Goal: Information Seeking & Learning: Understand process/instructions

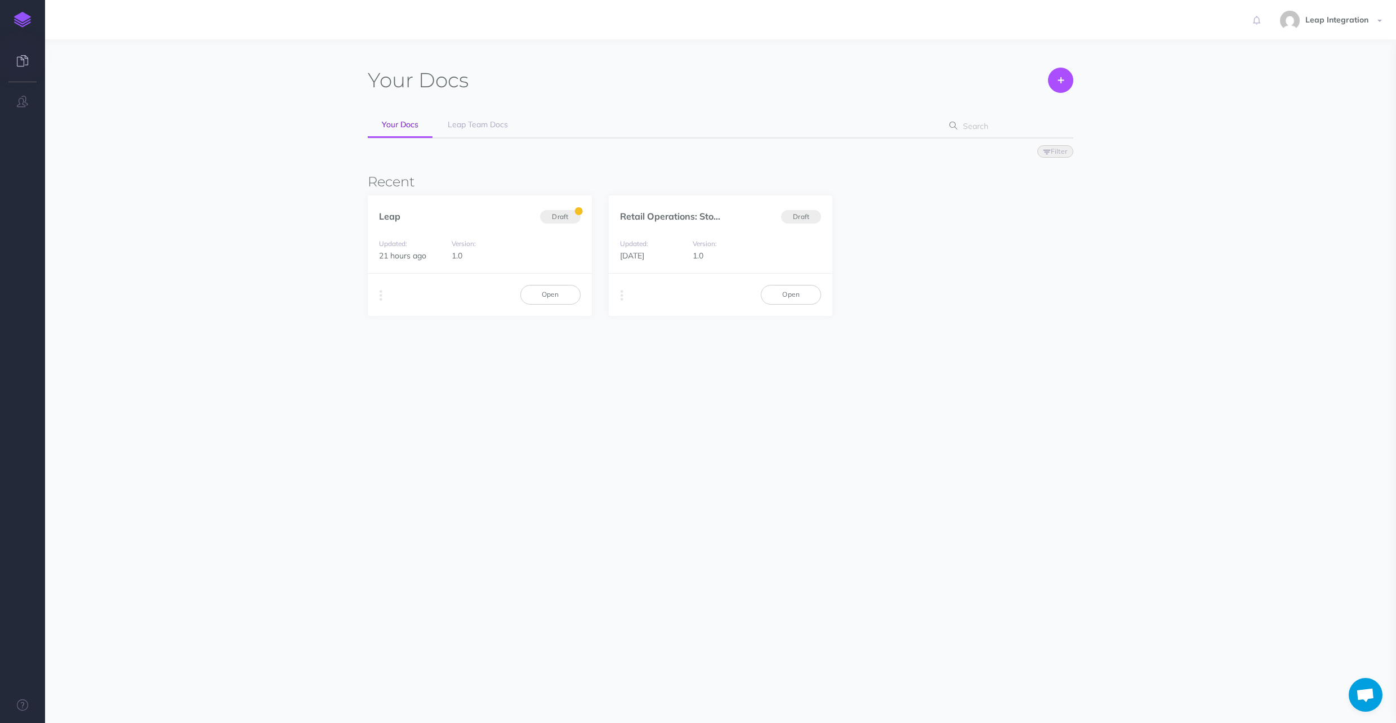
drag, startPoint x: 431, startPoint y: 220, endPoint x: 365, endPoint y: 205, distance: 67.6
click at [420, 220] on div "Leap Draft" at bounding box center [480, 210] width 224 height 30
click at [384, 215] on link "Leap" at bounding box center [389, 216] width 21 height 11
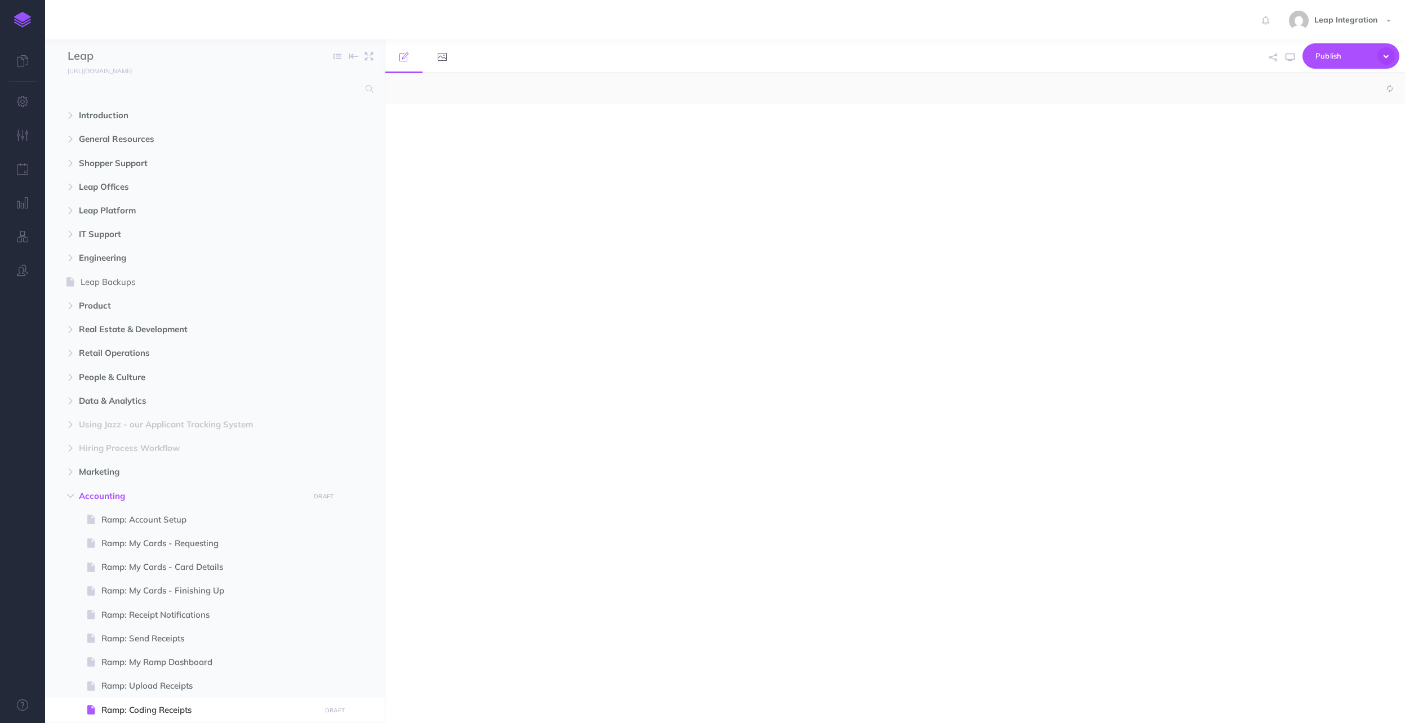
select select "null"
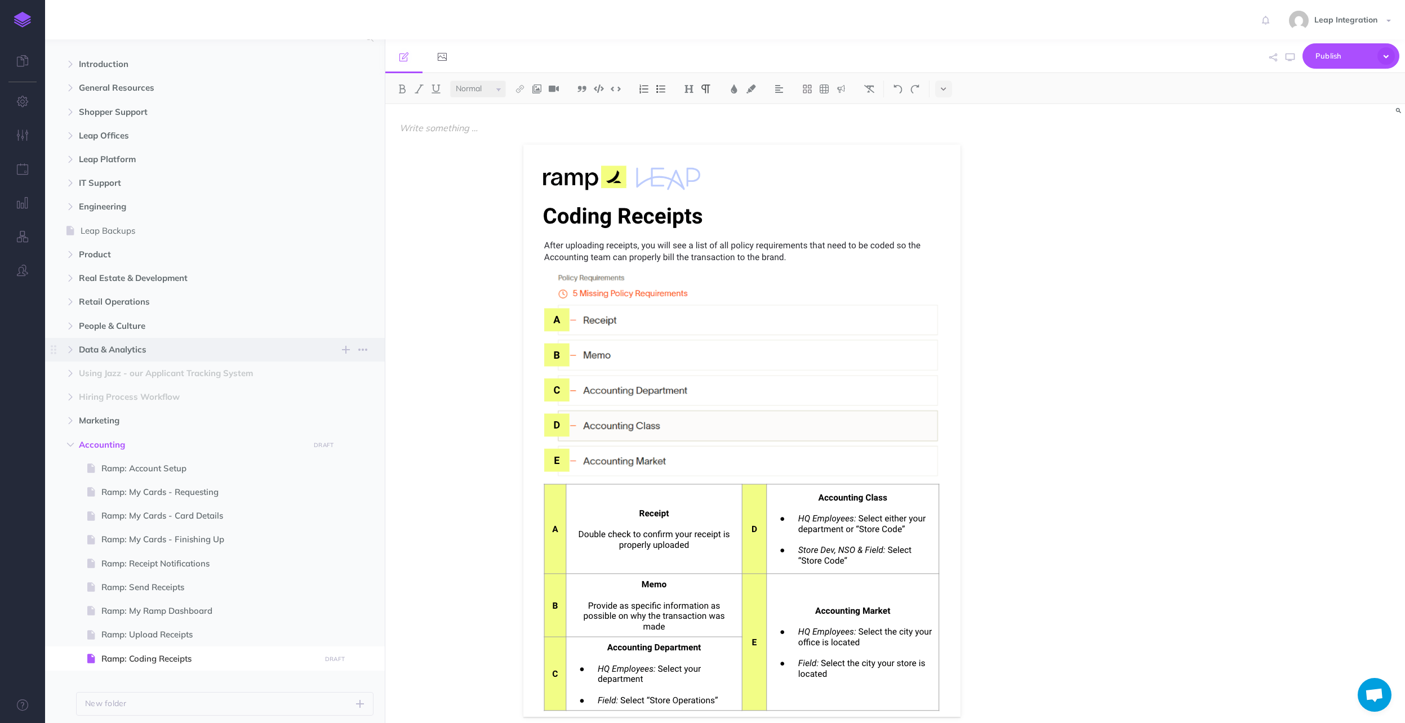
scroll to position [21, 0]
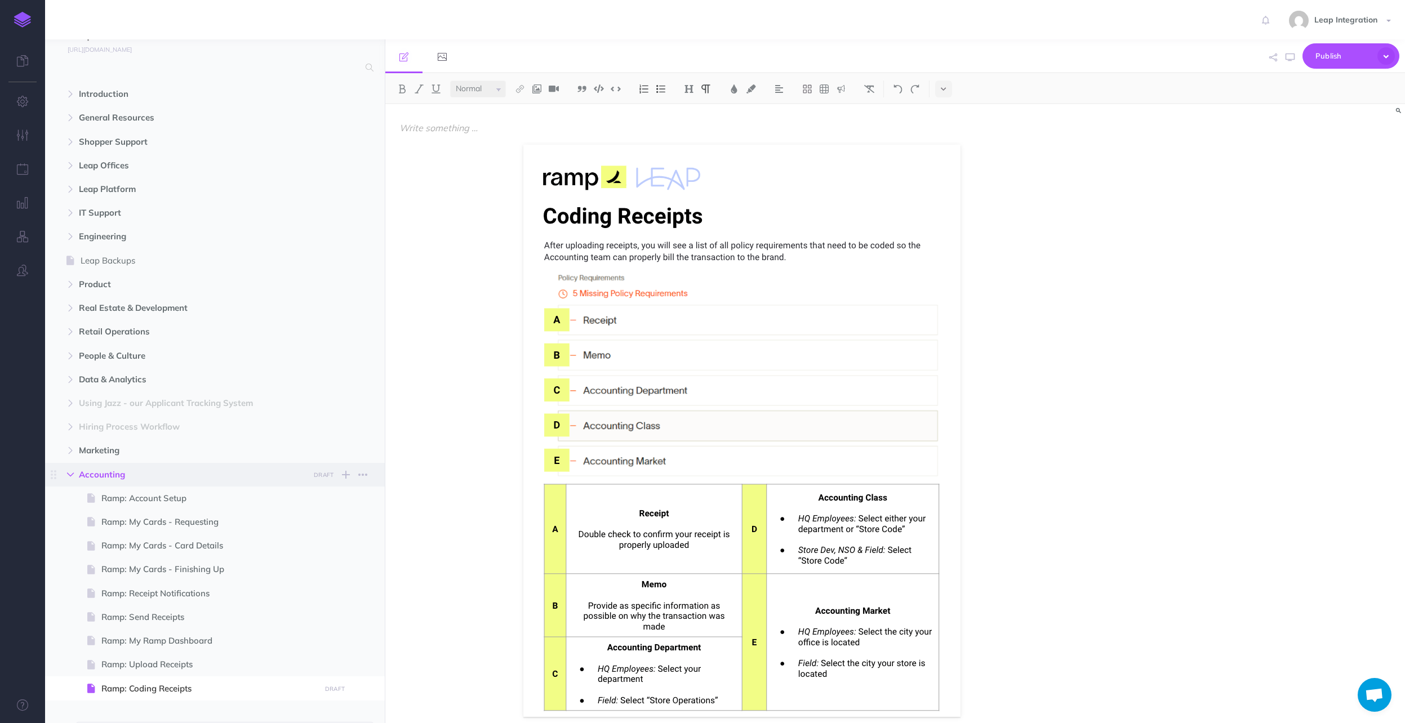
click at [71, 477] on icon "button" at bounding box center [70, 474] width 7 height 7
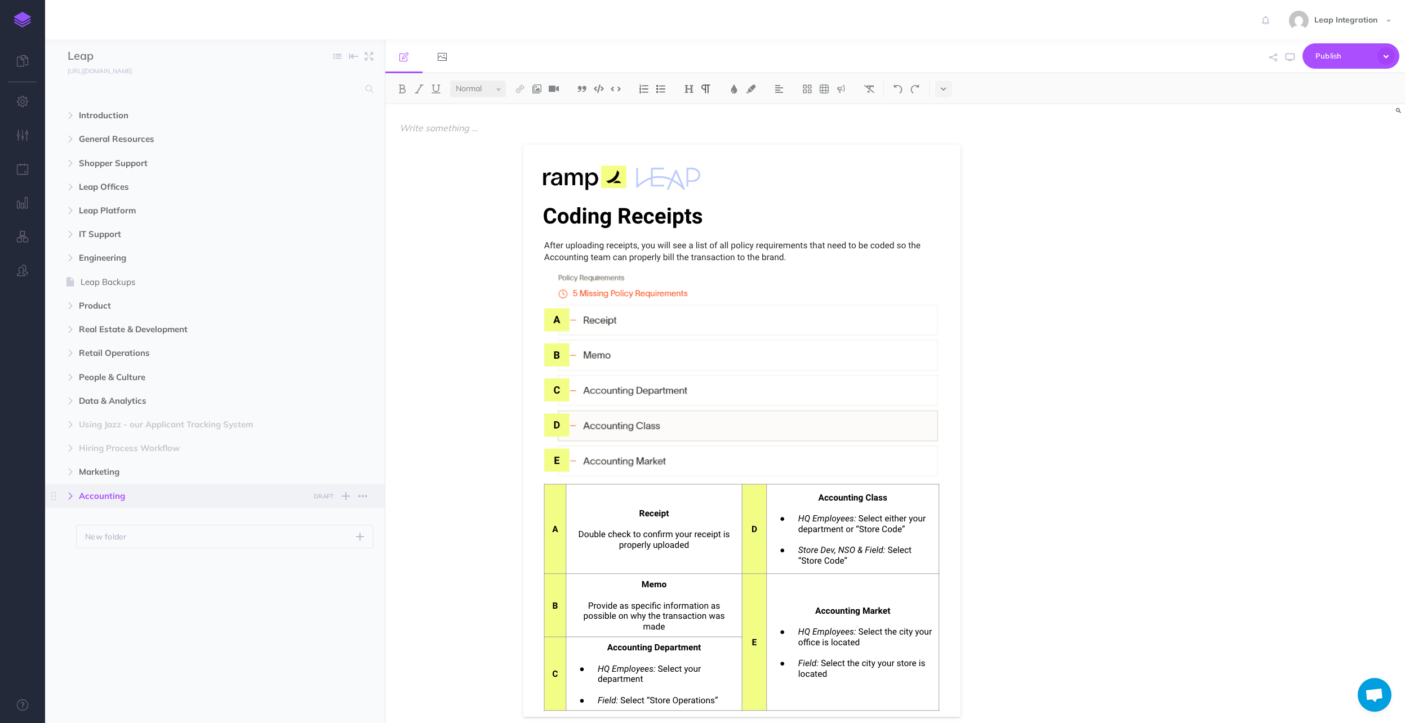
scroll to position [0, 0]
click at [158, 357] on span "Retail Operations" at bounding box center [191, 353] width 224 height 14
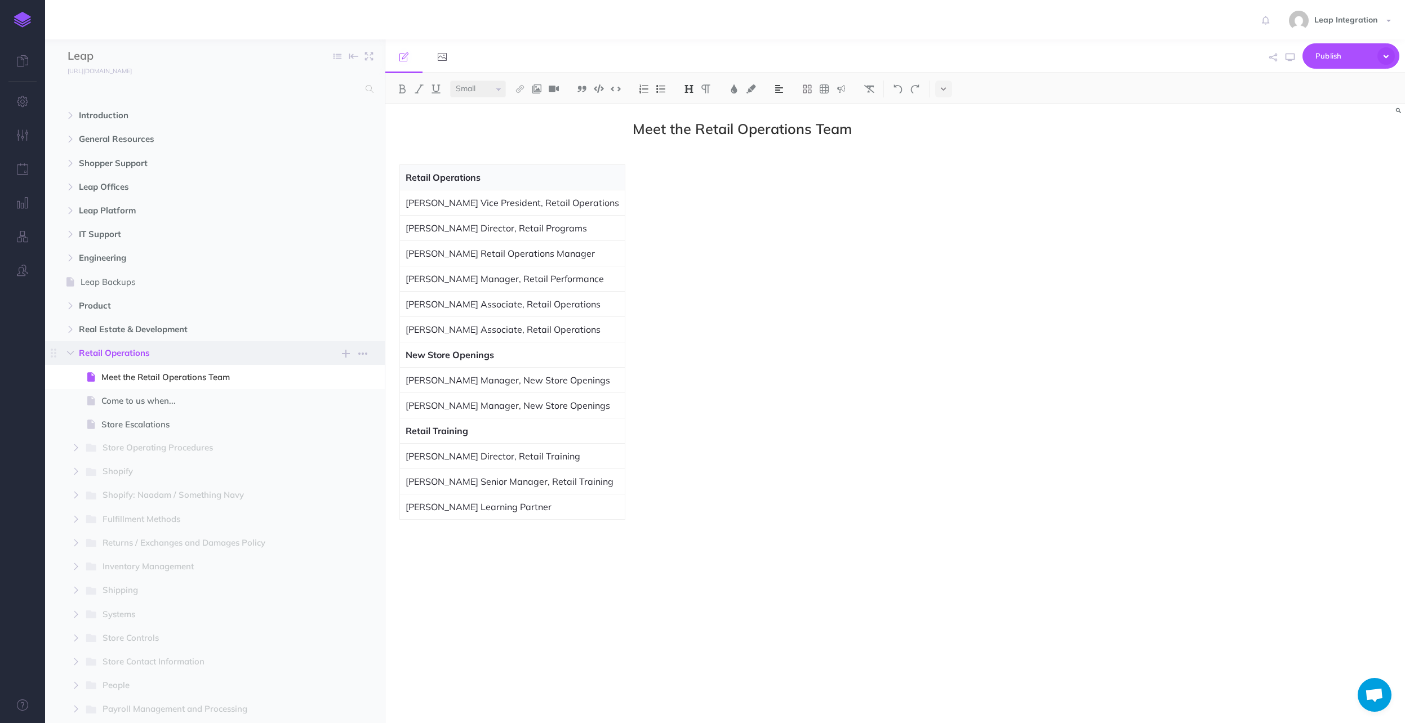
scroll to position [203, 0]
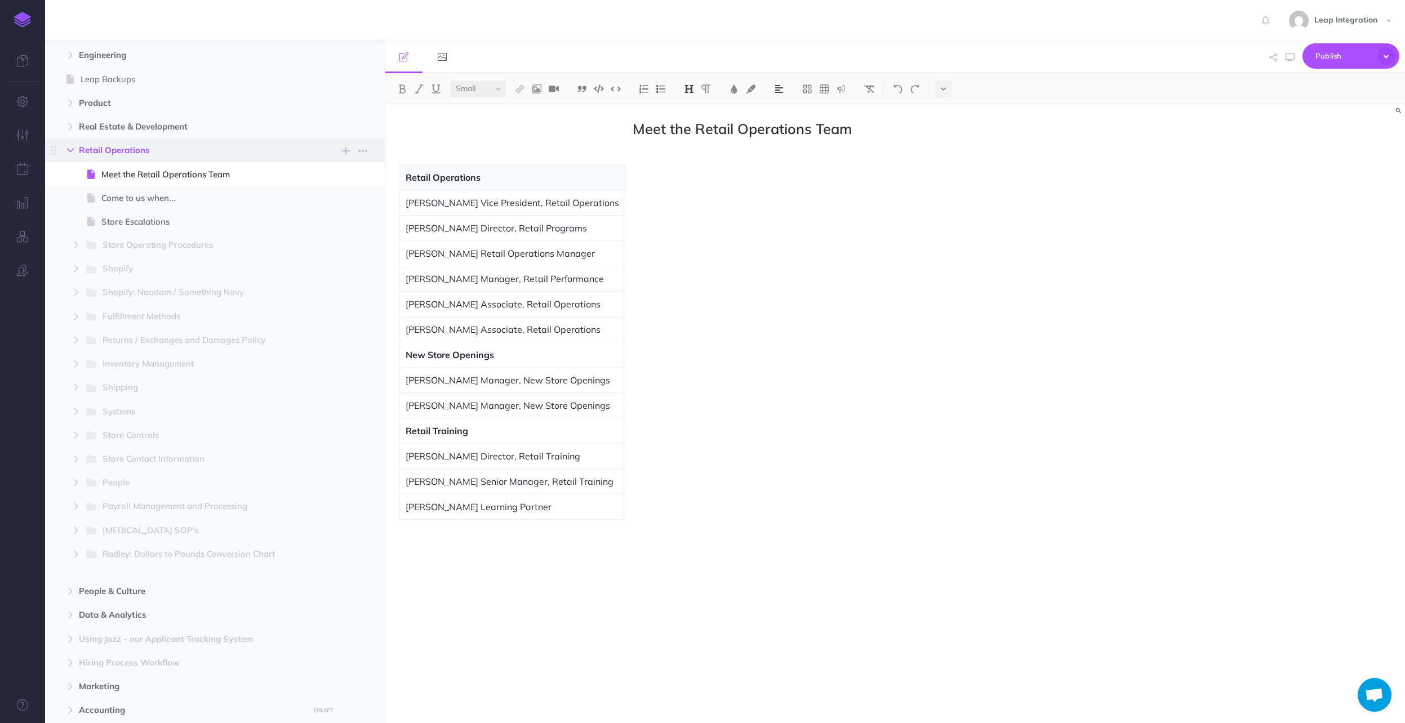
click at [73, 148] on icon "button" at bounding box center [70, 150] width 7 height 7
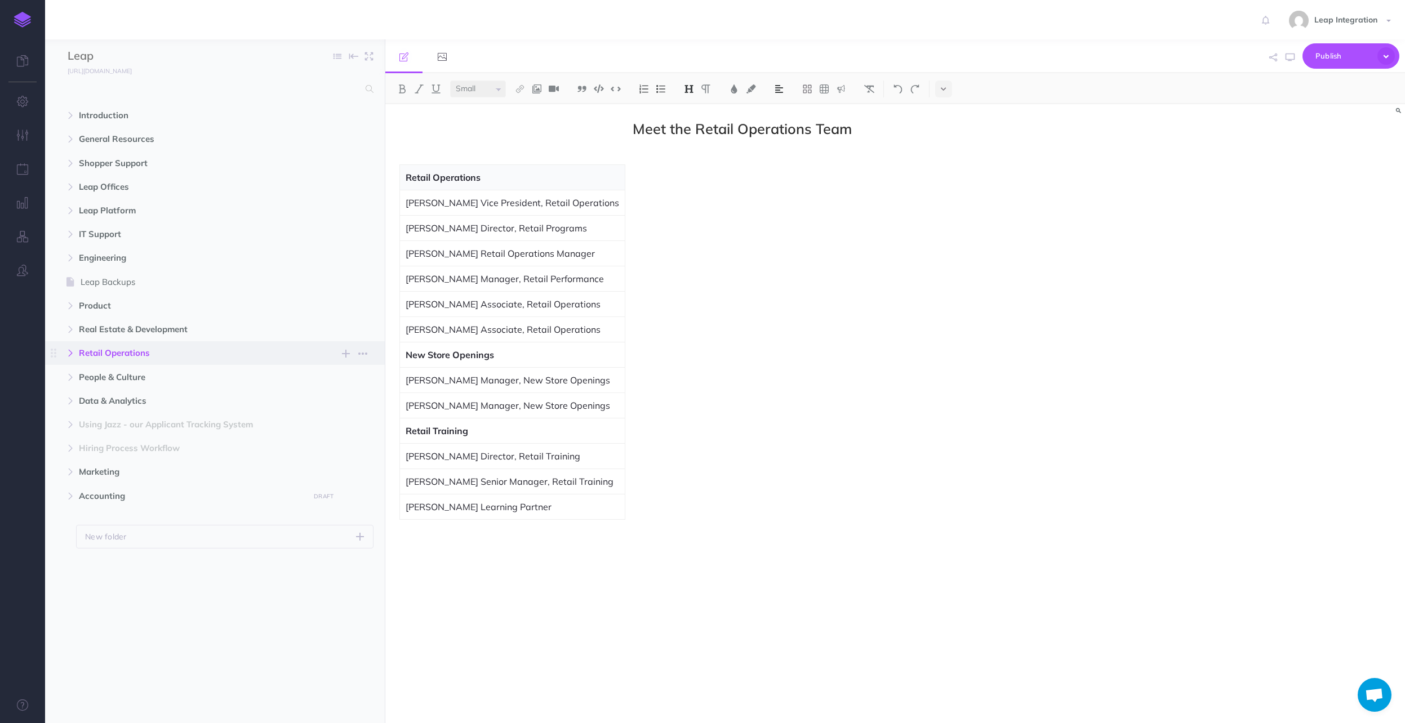
scroll to position [0, 0]
click at [122, 373] on span "People & Culture" at bounding box center [191, 378] width 224 height 14
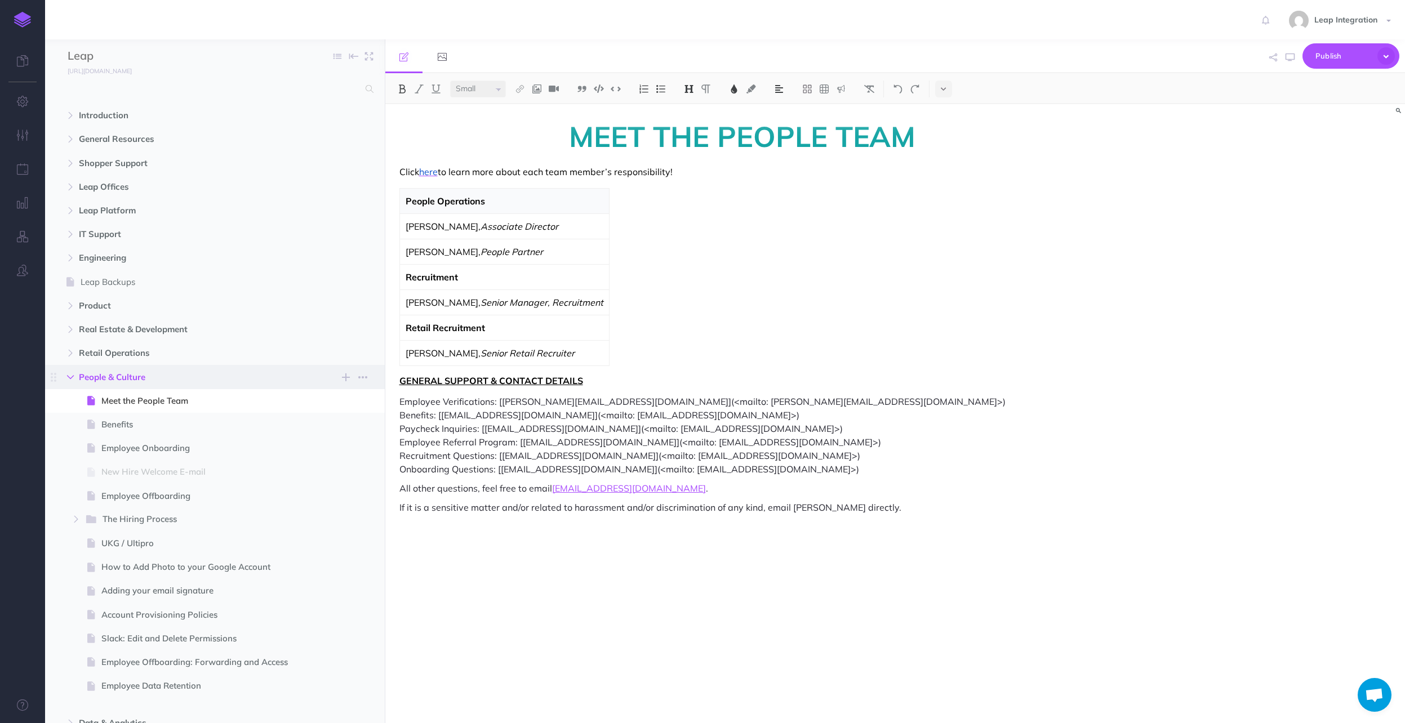
click at [73, 375] on icon "button" at bounding box center [70, 377] width 7 height 7
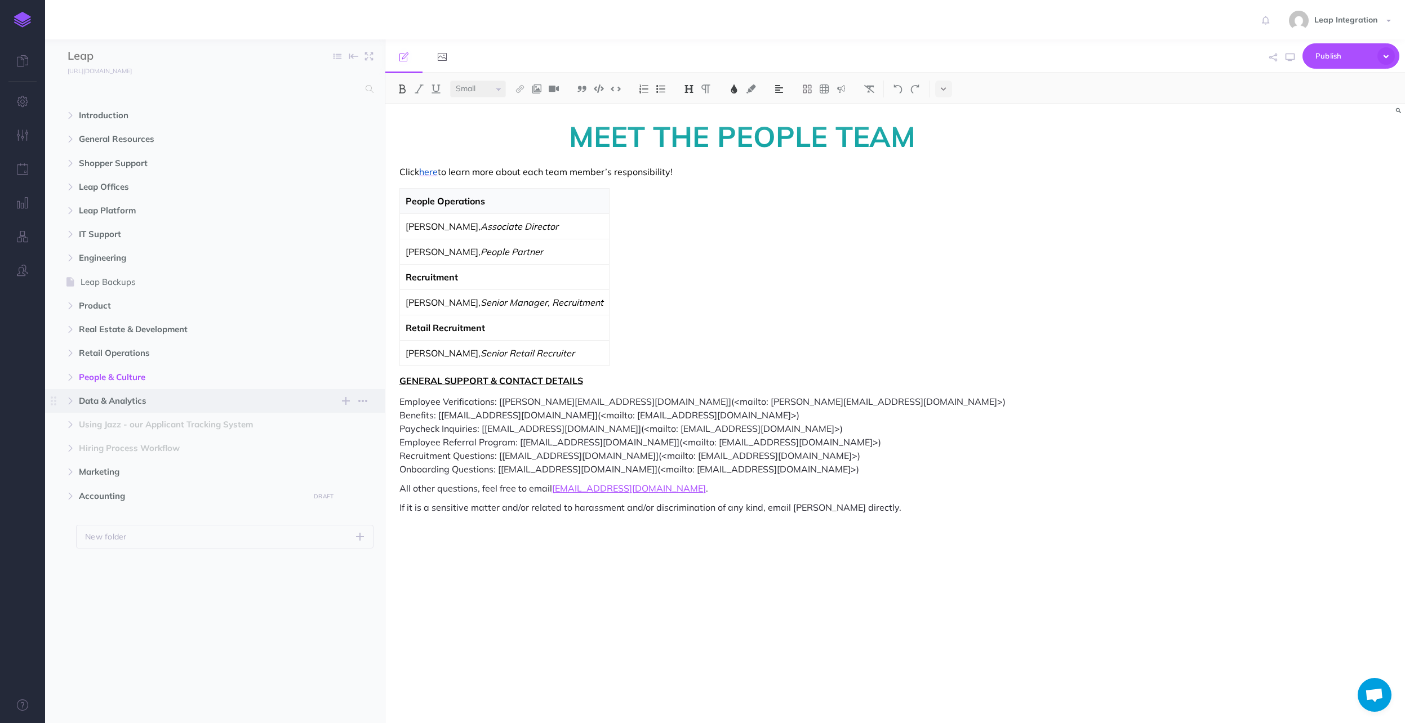
click at [110, 402] on span "Data & Analytics" at bounding box center [191, 401] width 224 height 14
select select "null"
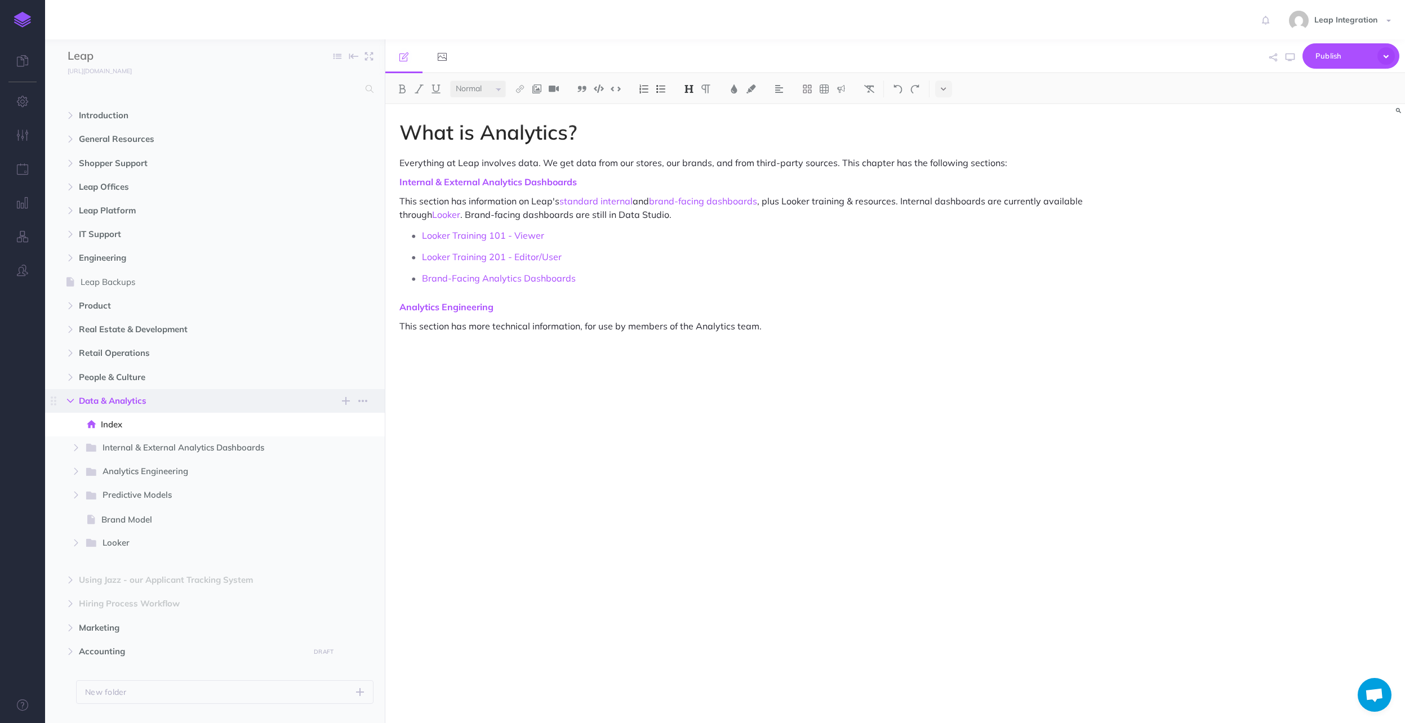
click at [75, 400] on button "button" at bounding box center [70, 401] width 20 height 14
click at [138, 211] on span "Leap Platform" at bounding box center [191, 211] width 224 height 14
select select "null"
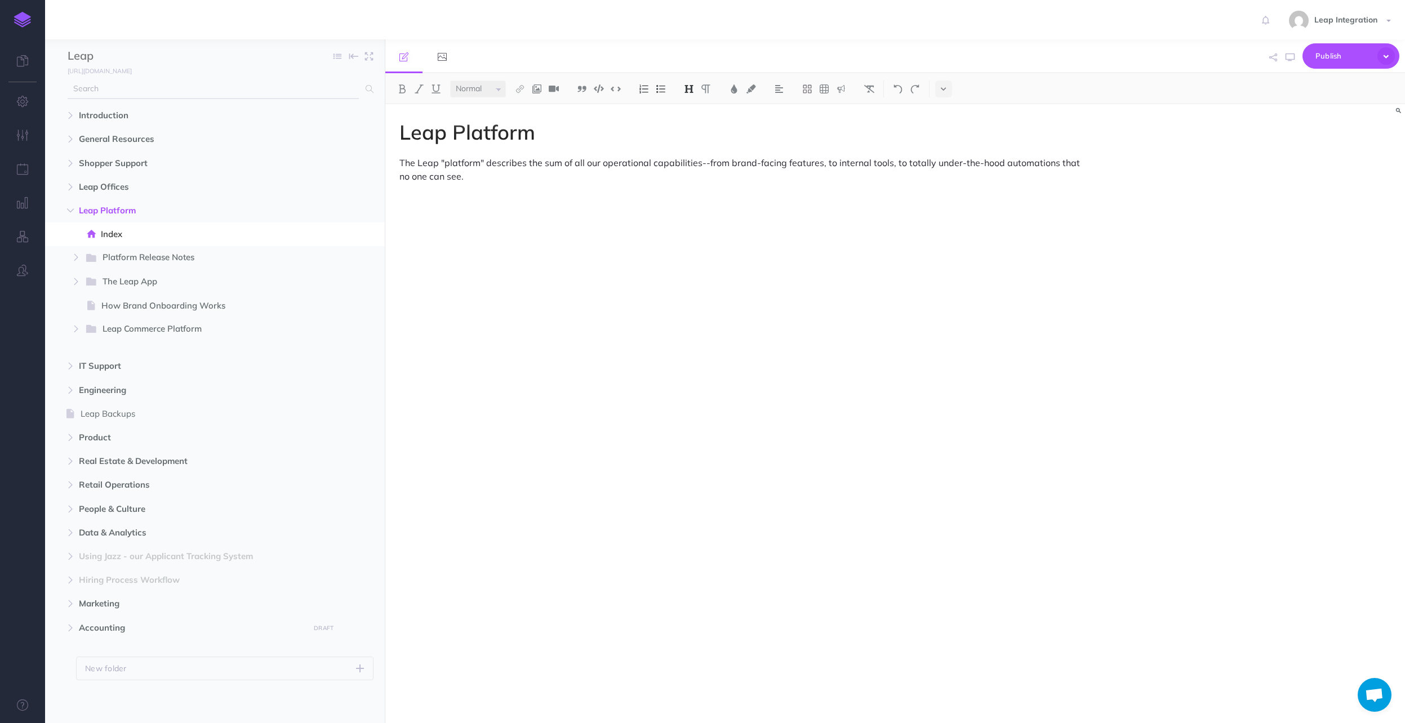
click at [134, 85] on input "text" at bounding box center [213, 89] width 291 height 20
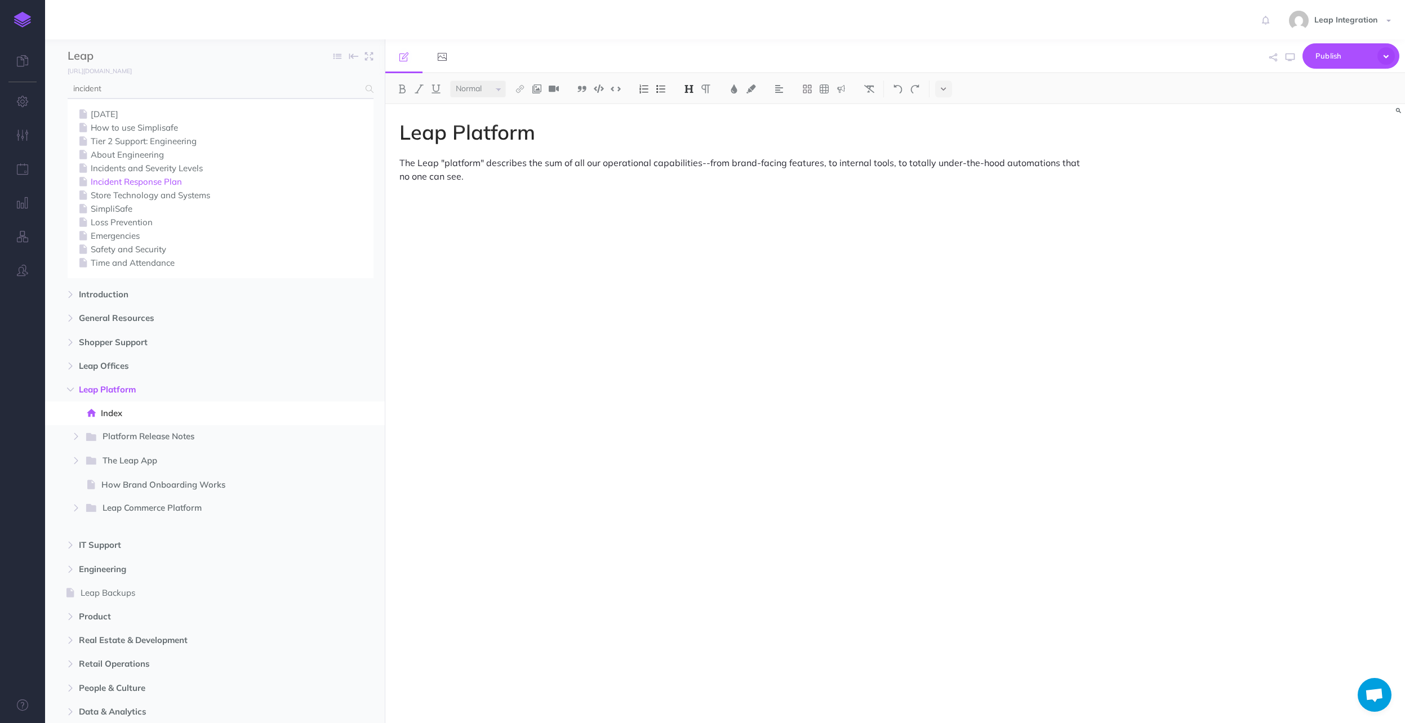
type input "incident"
click at [120, 179] on link "Incident Response Plan" at bounding box center [220, 182] width 289 height 14
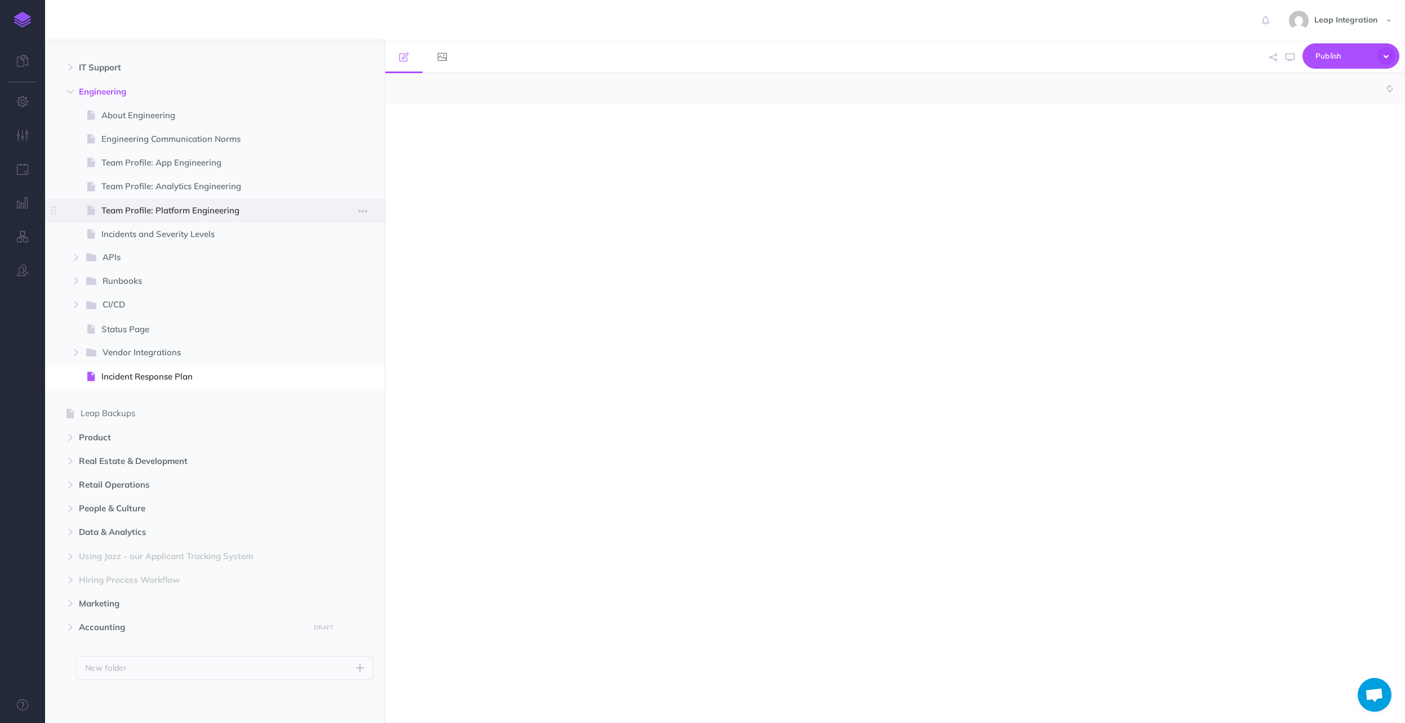
select select "null"
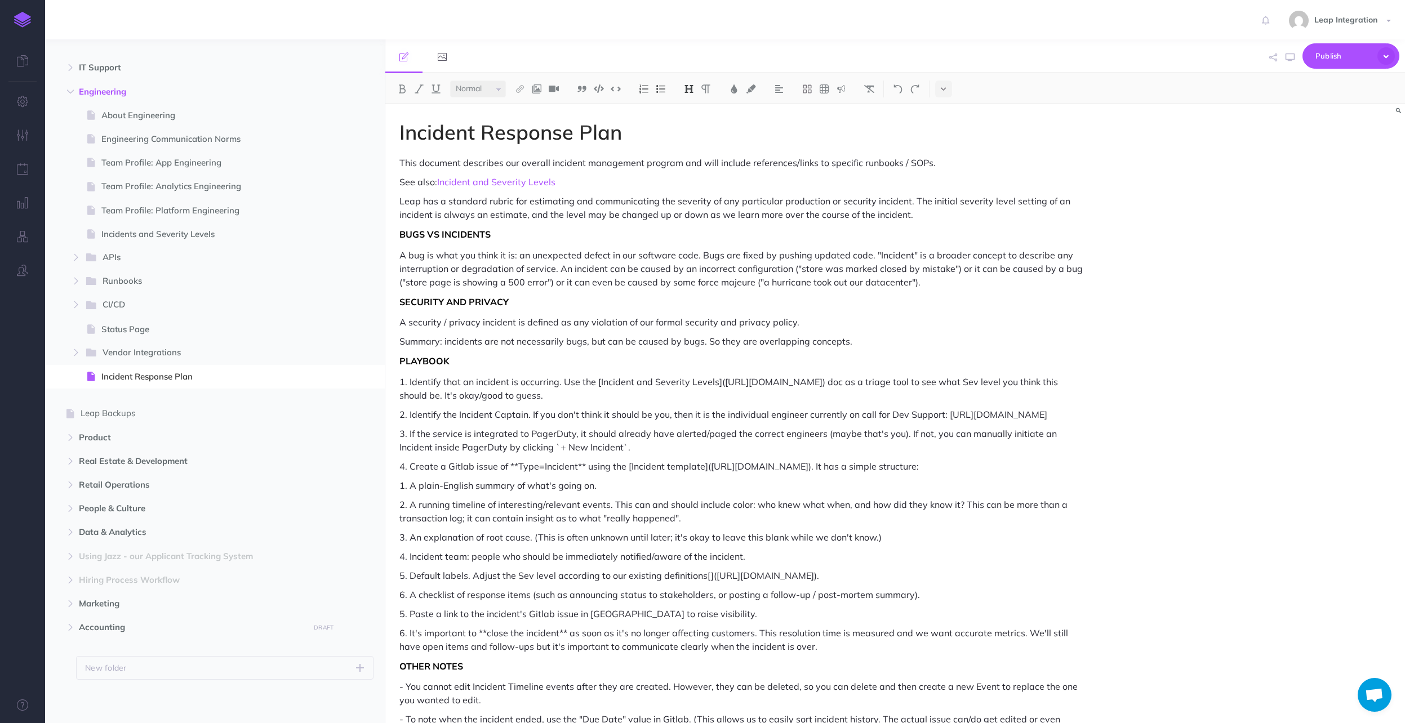
scroll to position [300, 0]
drag, startPoint x: 566, startPoint y: 183, endPoint x: 436, endPoint y: 182, distance: 129.6
click at [436, 182] on p "See also: Incident and Severity Levels" at bounding box center [741, 182] width 685 height 14
copy p "Incident and Severity Levels"
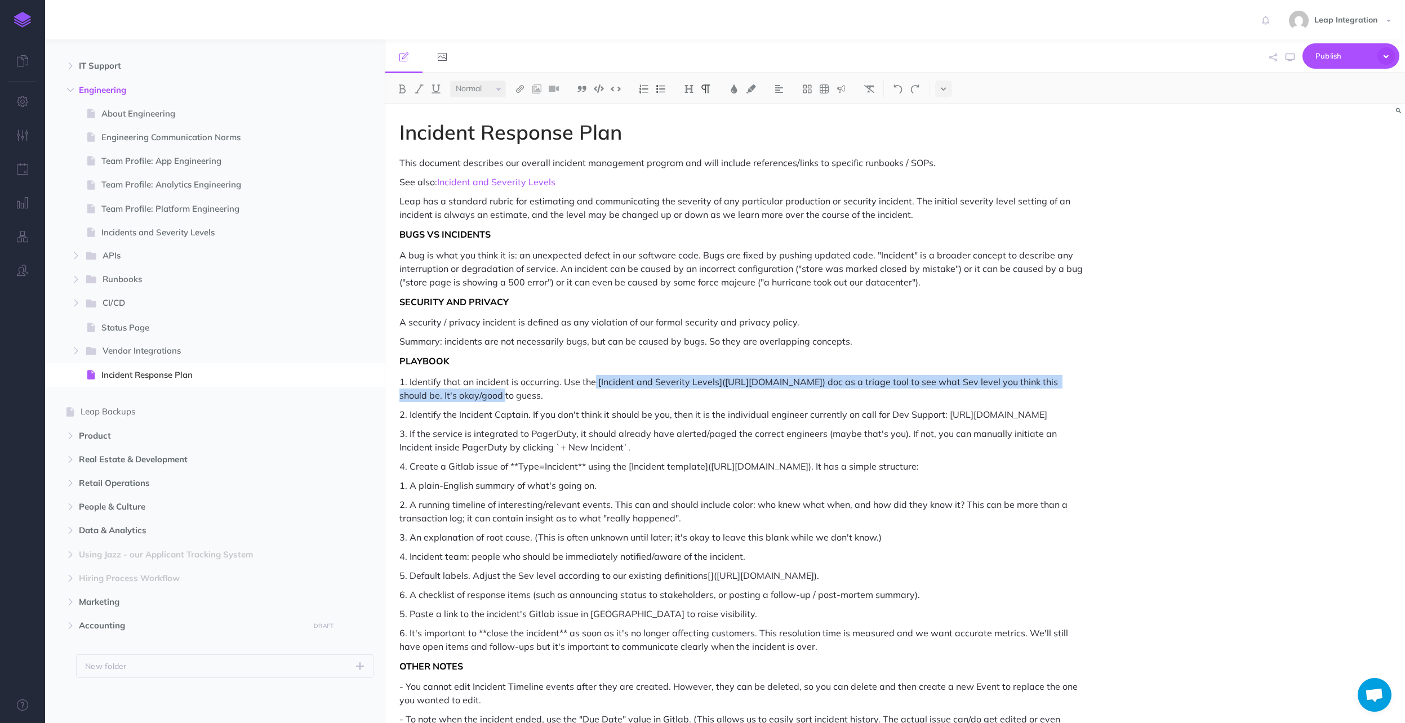
drag, startPoint x: 465, startPoint y: 395, endPoint x: 593, endPoint y: 380, distance: 128.8
click at [593, 380] on p "1. Identify that an incident is occurring. Use the [Incident and Severity Level…" at bounding box center [741, 388] width 685 height 27
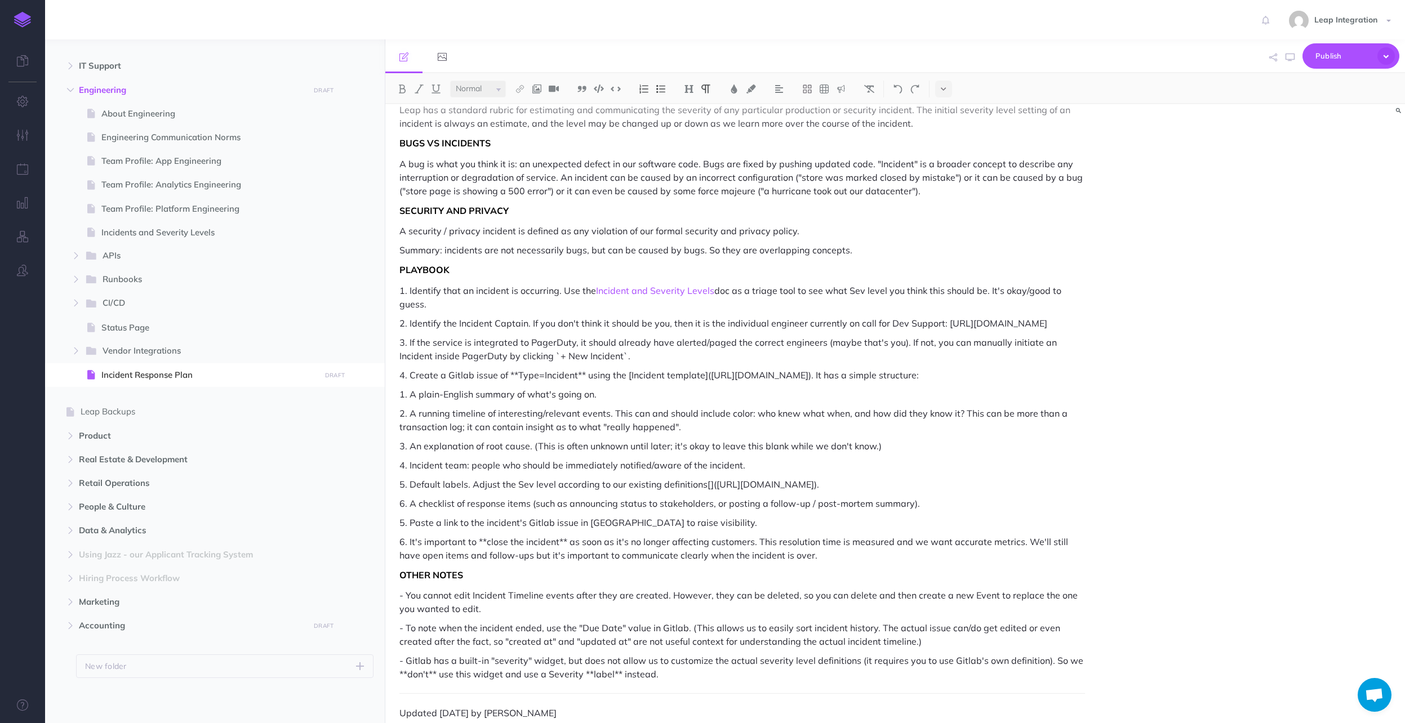
scroll to position [68, 0]
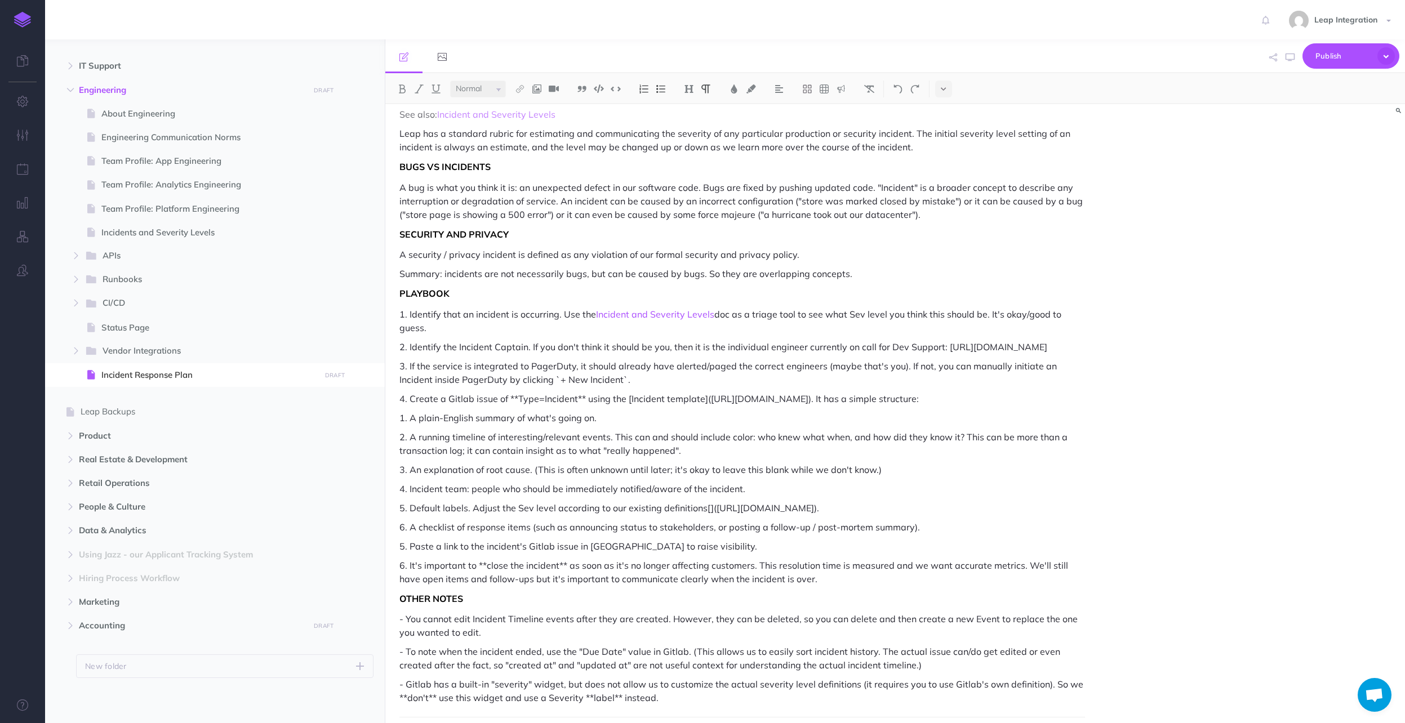
click at [778, 406] on p "4. Create a Gitlab issue of **Type=Incident** using the [Incident template]([UR…" at bounding box center [741, 399] width 685 height 14
click at [462, 406] on p "4. Create a Gitlab issue of **Type=Incident** using the [Incident template]([UR…" at bounding box center [741, 399] width 685 height 14
click at [584, 406] on p "4. Create an Asana task of **Type=Incident** using the [Incident template]([URL…" at bounding box center [741, 399] width 685 height 14
click at [638, 406] on p "4. Create an Asana task in the System/Security Incidents project, using the [ t…" at bounding box center [741, 399] width 685 height 14
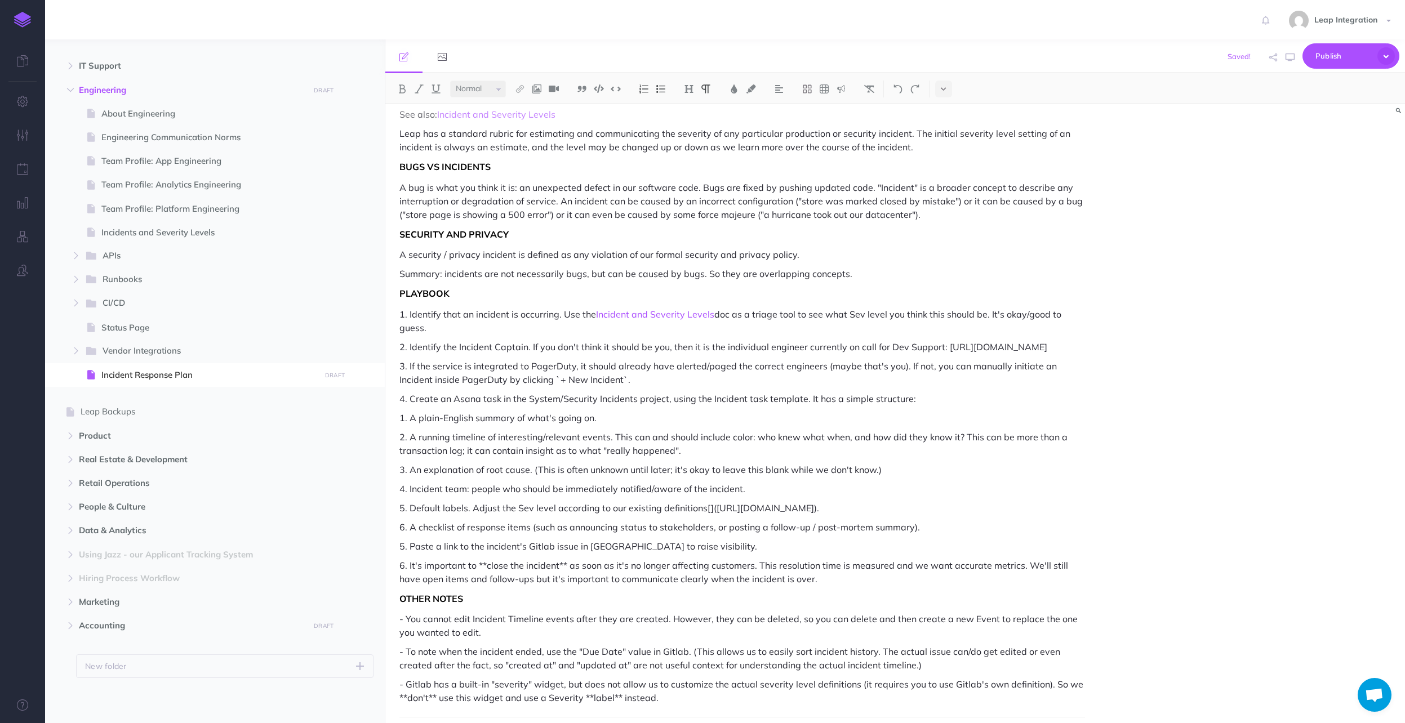
click at [528, 406] on p "4. Create an Asana task in the System/Security Incidents project, using the Inc…" at bounding box center [741, 399] width 685 height 14
click at [805, 406] on p "4. Create an Asana task in the System/Security Incidents project, using the Inc…" at bounding box center [741, 399] width 685 height 14
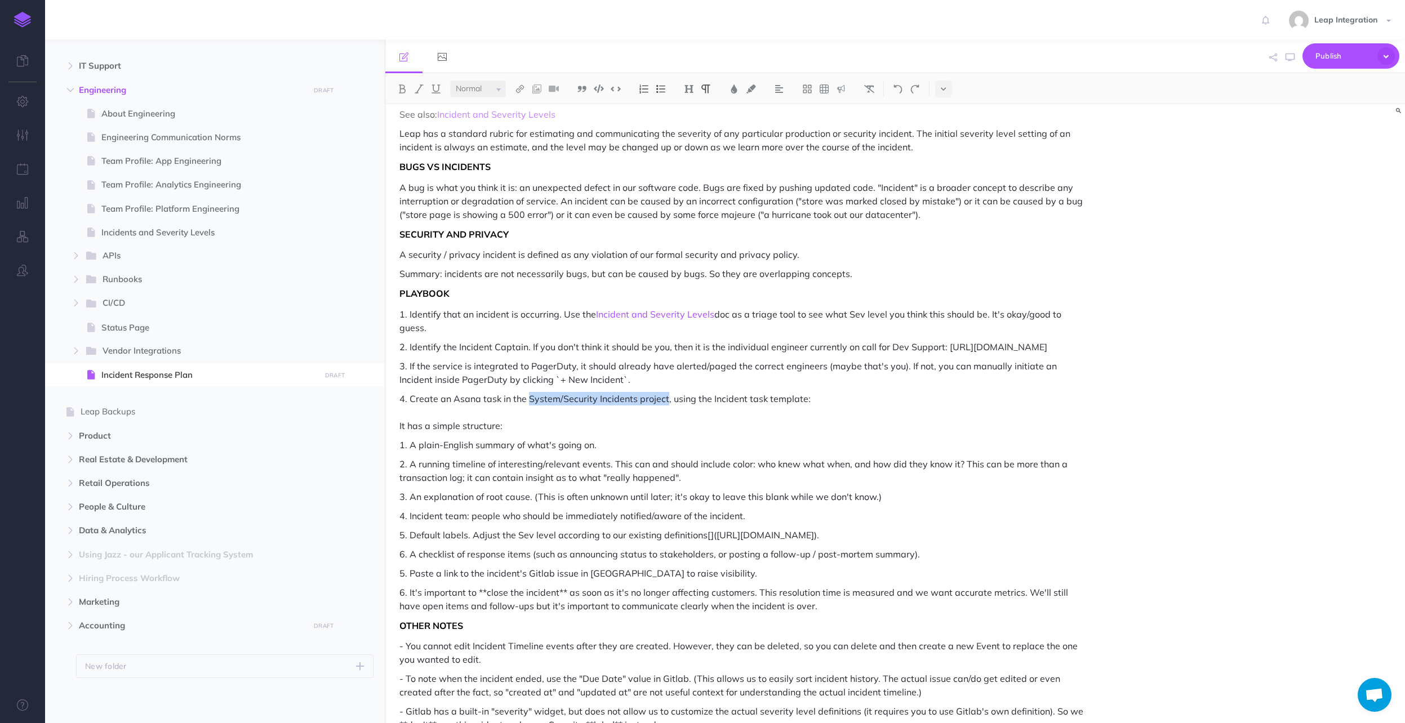
drag, startPoint x: 527, startPoint y: 412, endPoint x: 665, endPoint y: 413, distance: 138.6
click at [665, 413] on p "4. Create an Asana task in the System/Security Incidents project, using the Inc…" at bounding box center [741, 412] width 685 height 41
click at [519, 90] on img at bounding box center [520, 88] width 10 height 9
click at [522, 108] on icon at bounding box center [519, 109] width 9 height 8
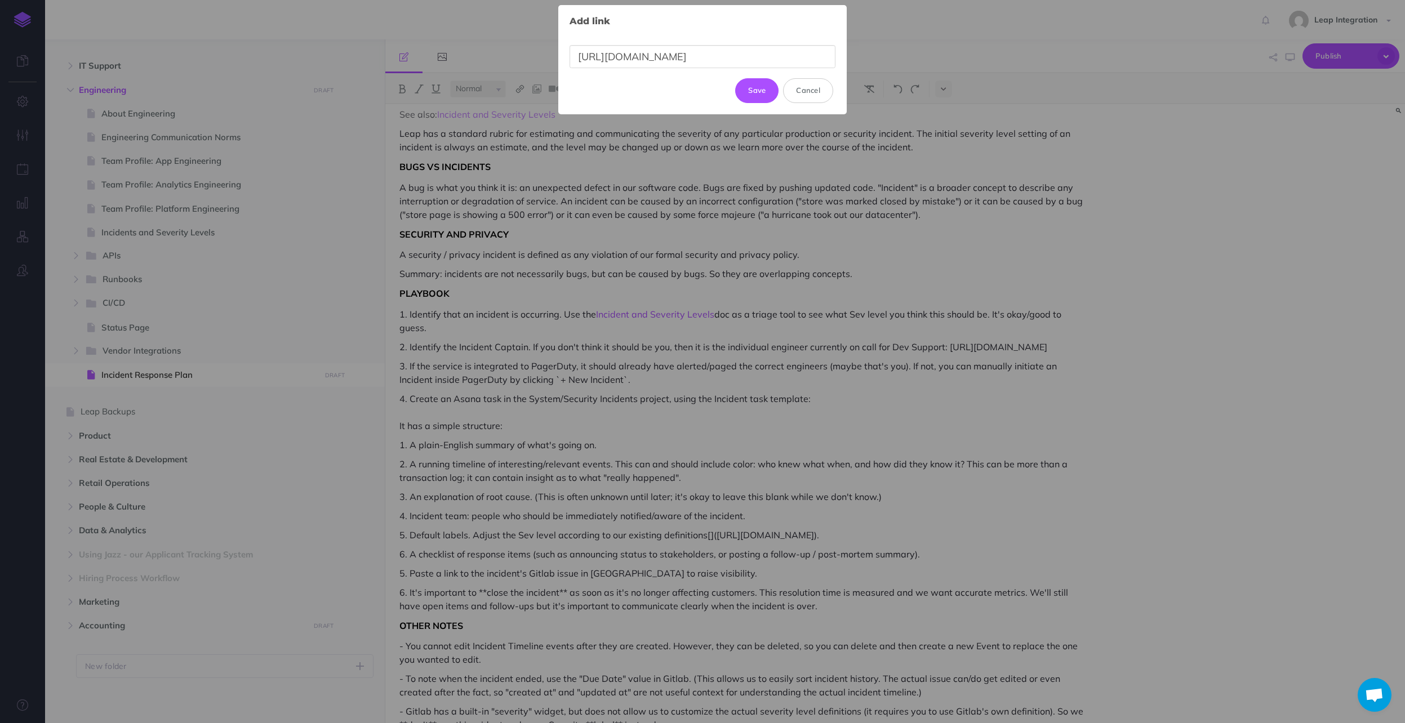
scroll to position [0, 230]
type input "[URL][DOMAIN_NAME]"
click at [749, 81] on button "Update" at bounding box center [752, 85] width 53 height 25
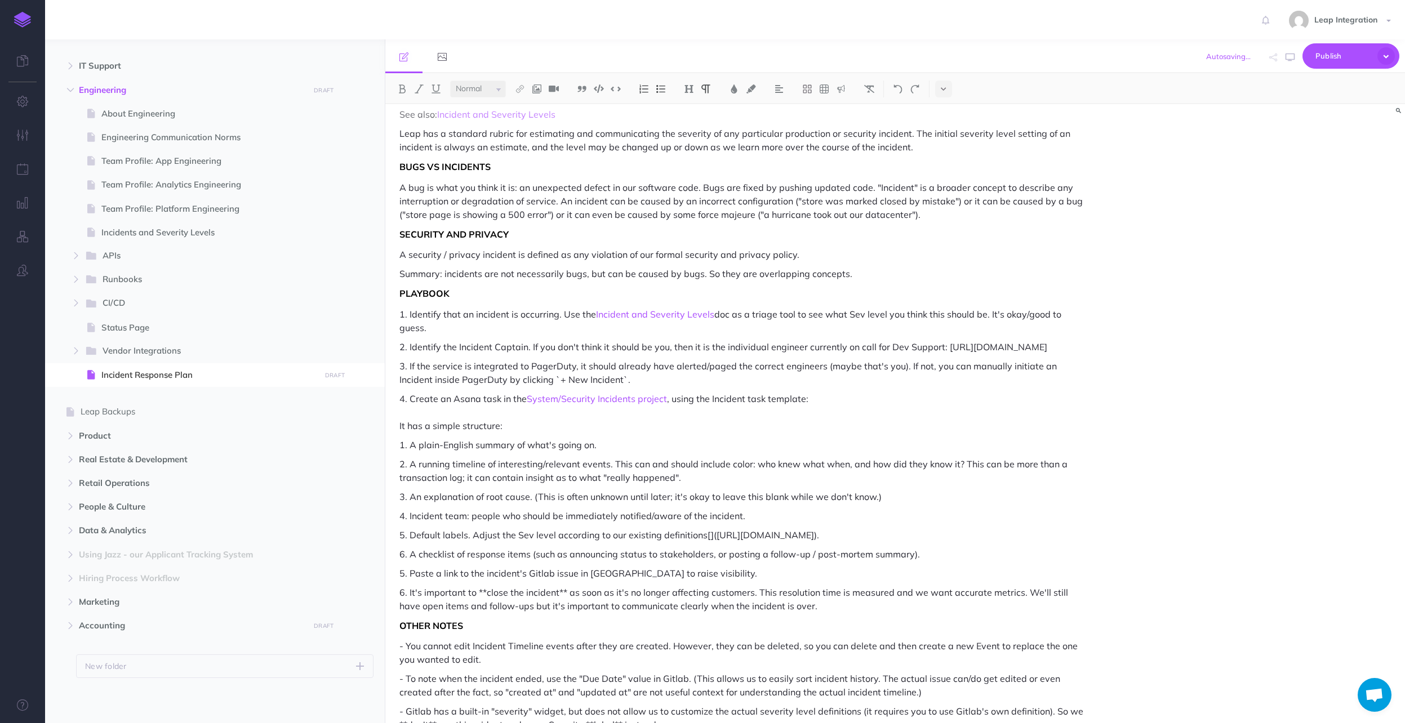
click at [833, 416] on p "4. Create an Asana task in the System/Security Incidents project , using the In…" at bounding box center [741, 412] width 685 height 41
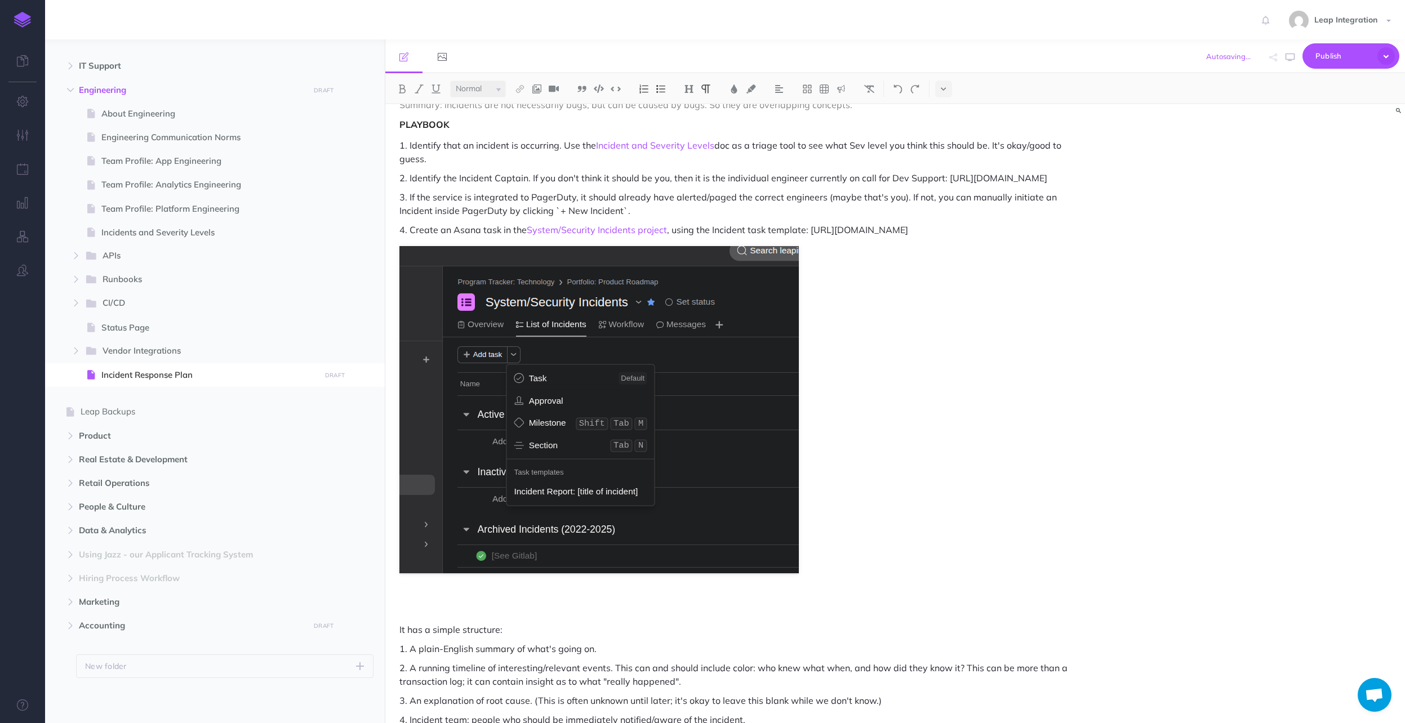
scroll to position [270, 0]
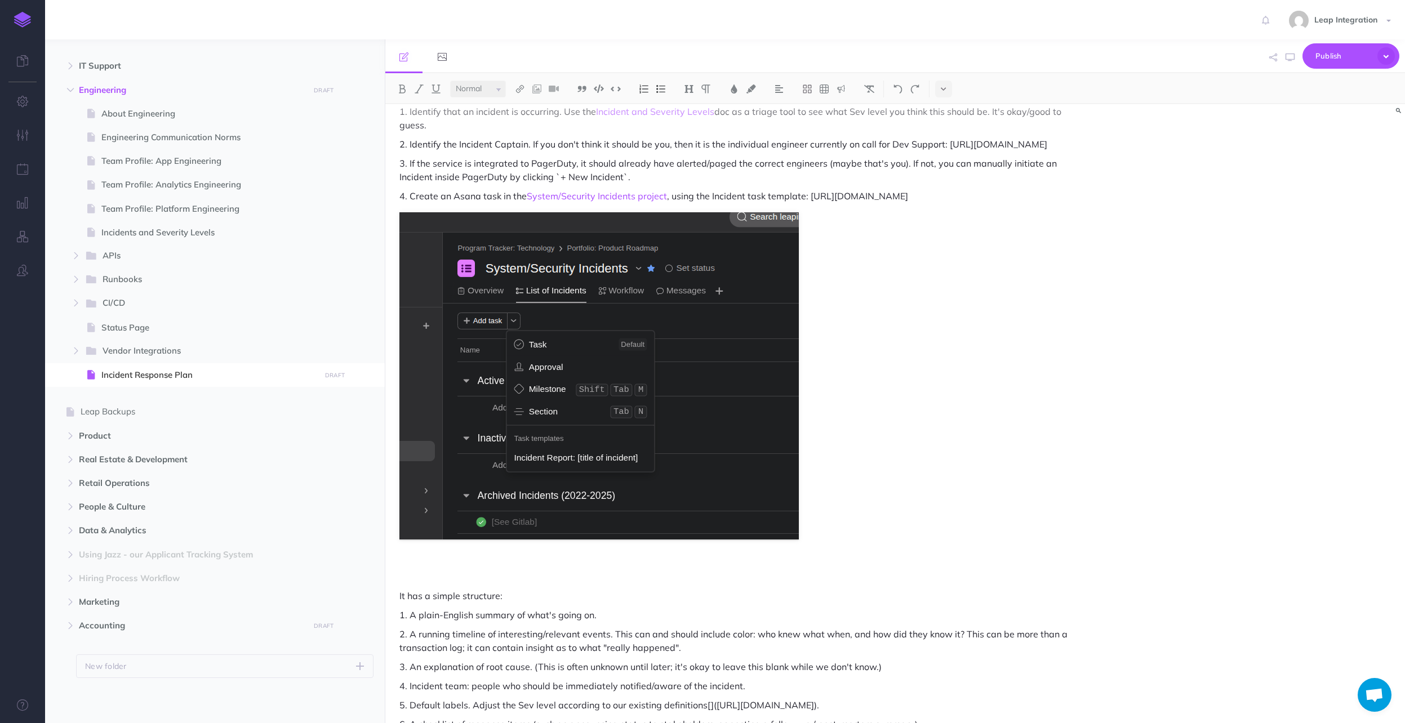
click at [551, 603] on p "It has a simple structure:" at bounding box center [741, 582] width 685 height 41
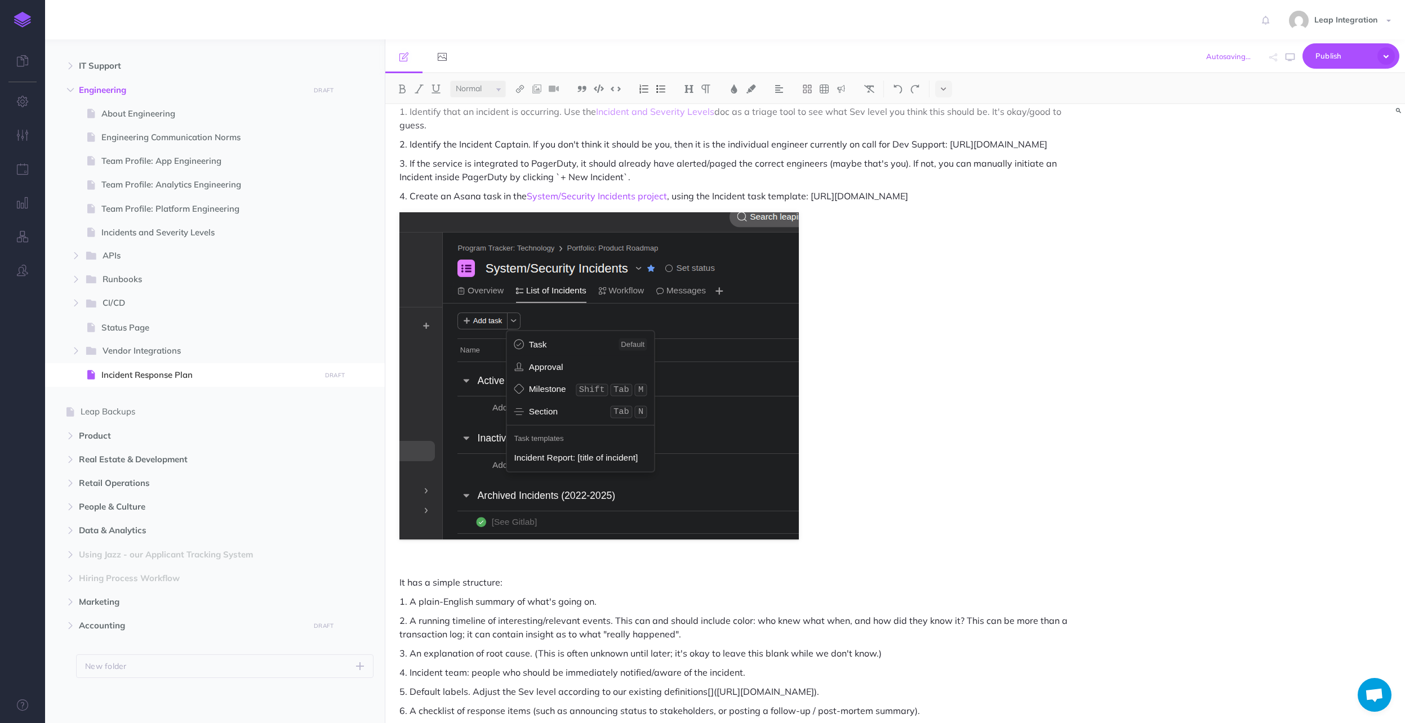
click at [551, 589] on p "It has a simple structure:" at bounding box center [741, 575] width 685 height 27
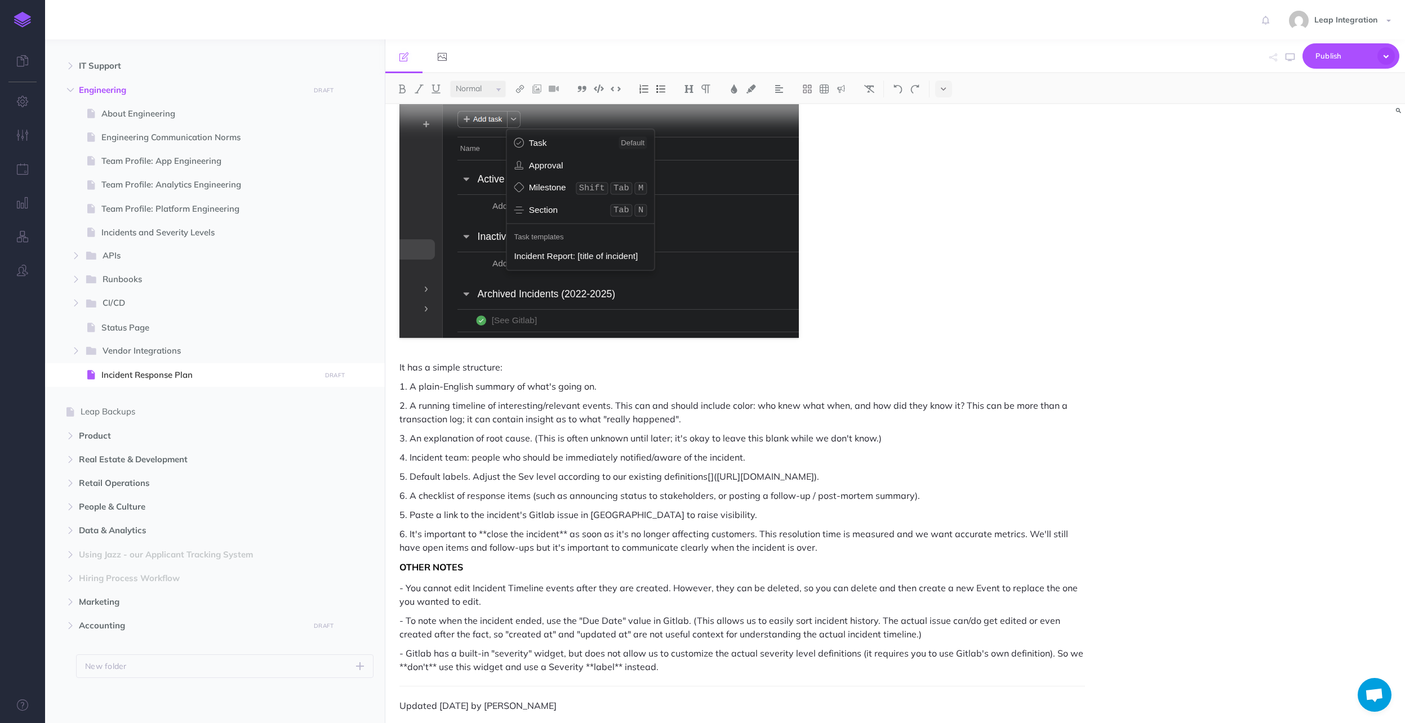
scroll to position [473, 0]
click at [813, 425] on p "2. A running timeline of interesting/relevant events. This can and should inclu…" at bounding box center [741, 411] width 685 height 27
click at [541, 520] on p "5. Paste a link to the incident's Gitlab issue in [GEOGRAPHIC_DATA] to raise vi…" at bounding box center [741, 514] width 685 height 14
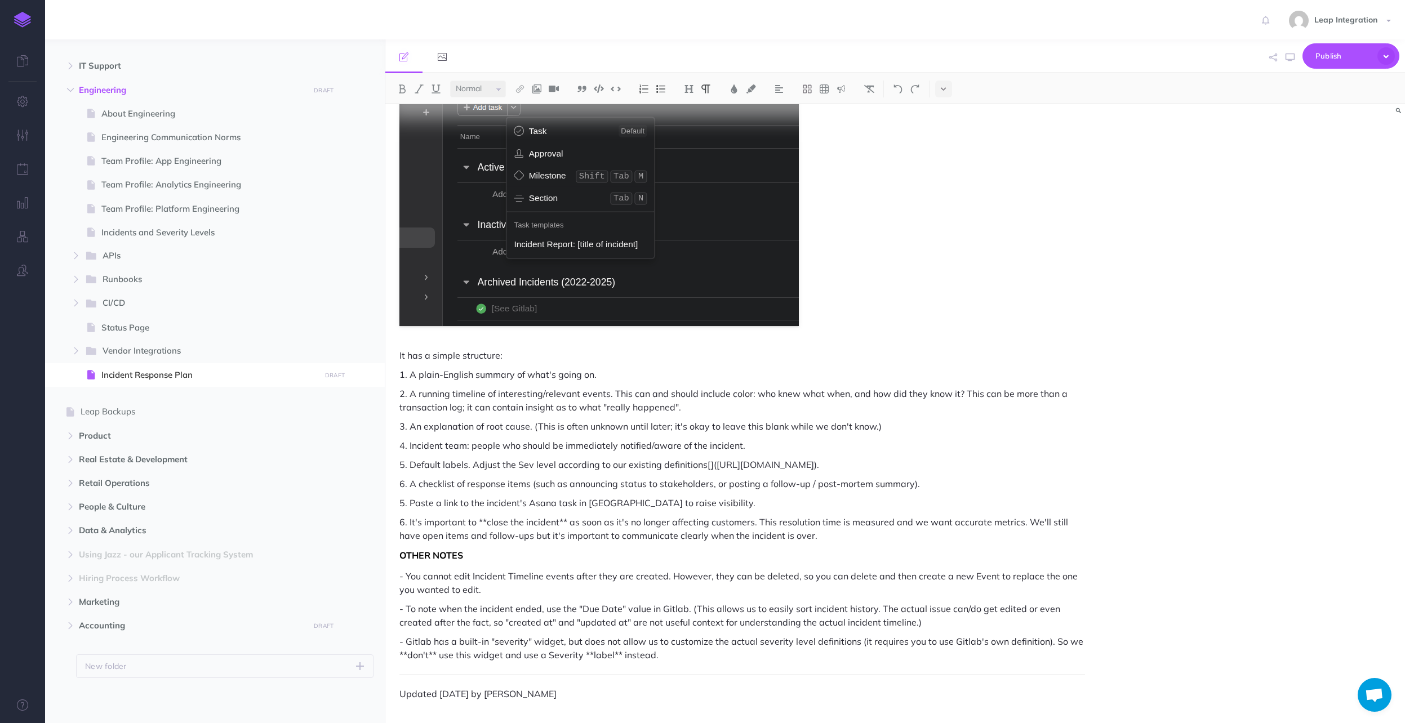
click at [485, 519] on p "6. It's important to **close the incident** as soon as it's no longer affecting…" at bounding box center [741, 528] width 685 height 27
click at [854, 522] on p "6. It's important to mark the incident as CLOSED as soon as it's no longer affe…" at bounding box center [741, 528] width 685 height 27
click at [480, 583] on p "- You cannot edit Incident Timeline events after they are created. However, the…" at bounding box center [741, 582] width 685 height 27
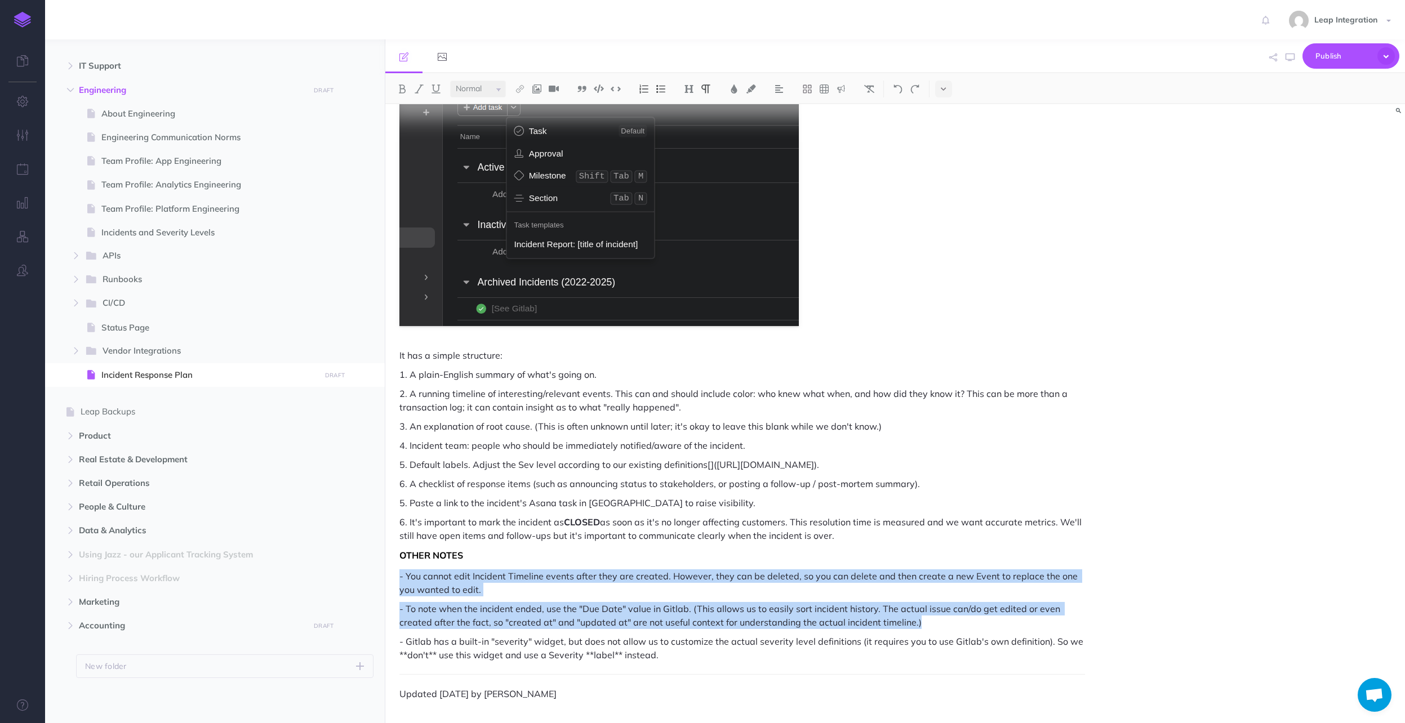
click at [956, 624] on p "- To note when the incident ended, use the "Due Date" value in Gitlab. (This al…" at bounding box center [741, 615] width 685 height 27
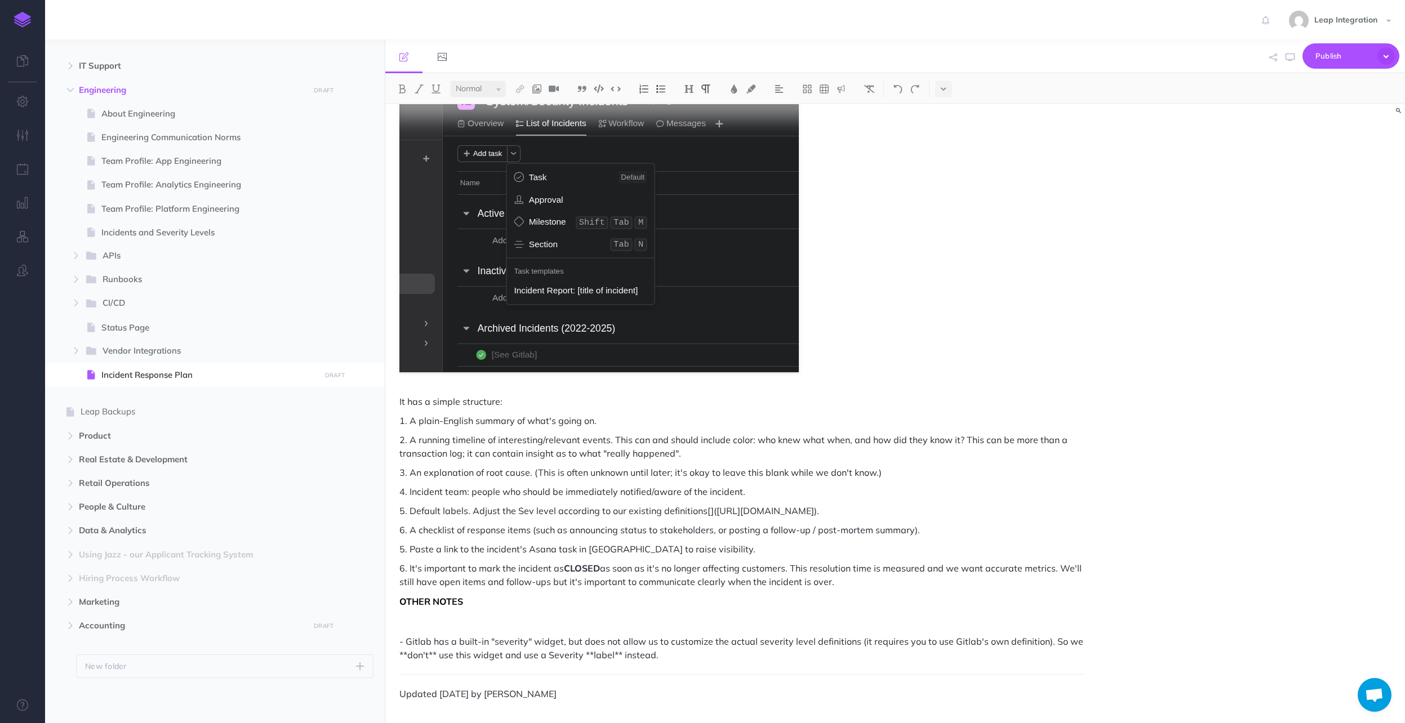
scroll to position [459, 0]
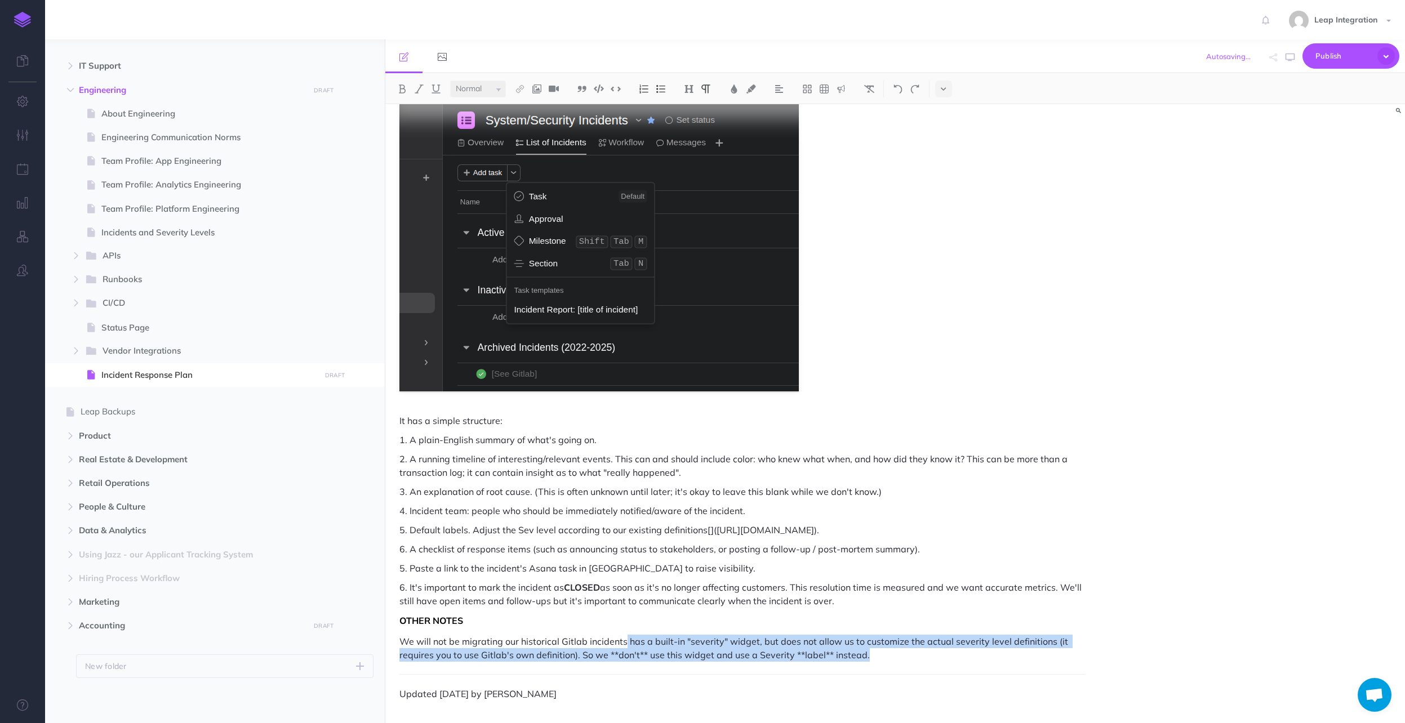
click at [885, 660] on p "We will not be migrating our historical Gitlab incidents has a built-in "severi…" at bounding box center [741, 648] width 685 height 27
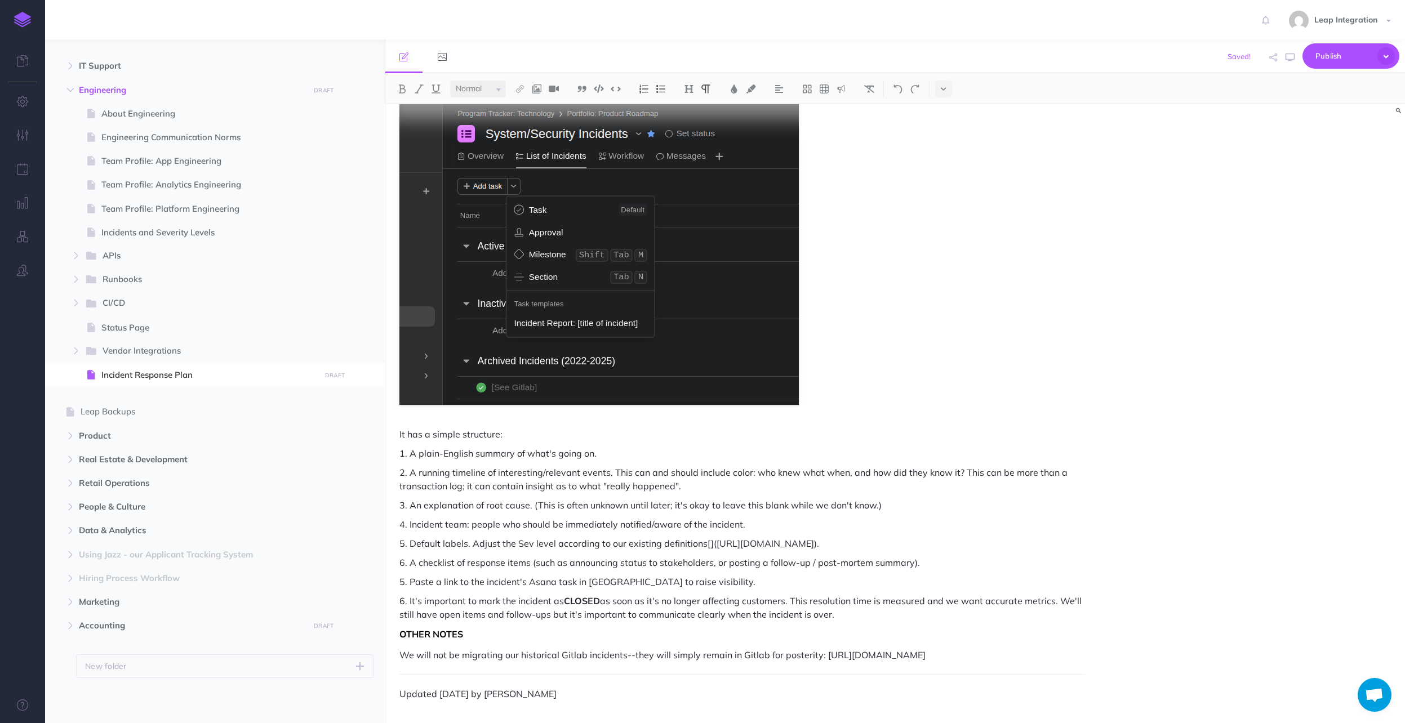
click at [493, 695] on p "Updated [DATE] by [PERSON_NAME]" at bounding box center [741, 694] width 685 height 14
click at [1351, 51] on span "Publish" at bounding box center [1343, 55] width 56 height 17
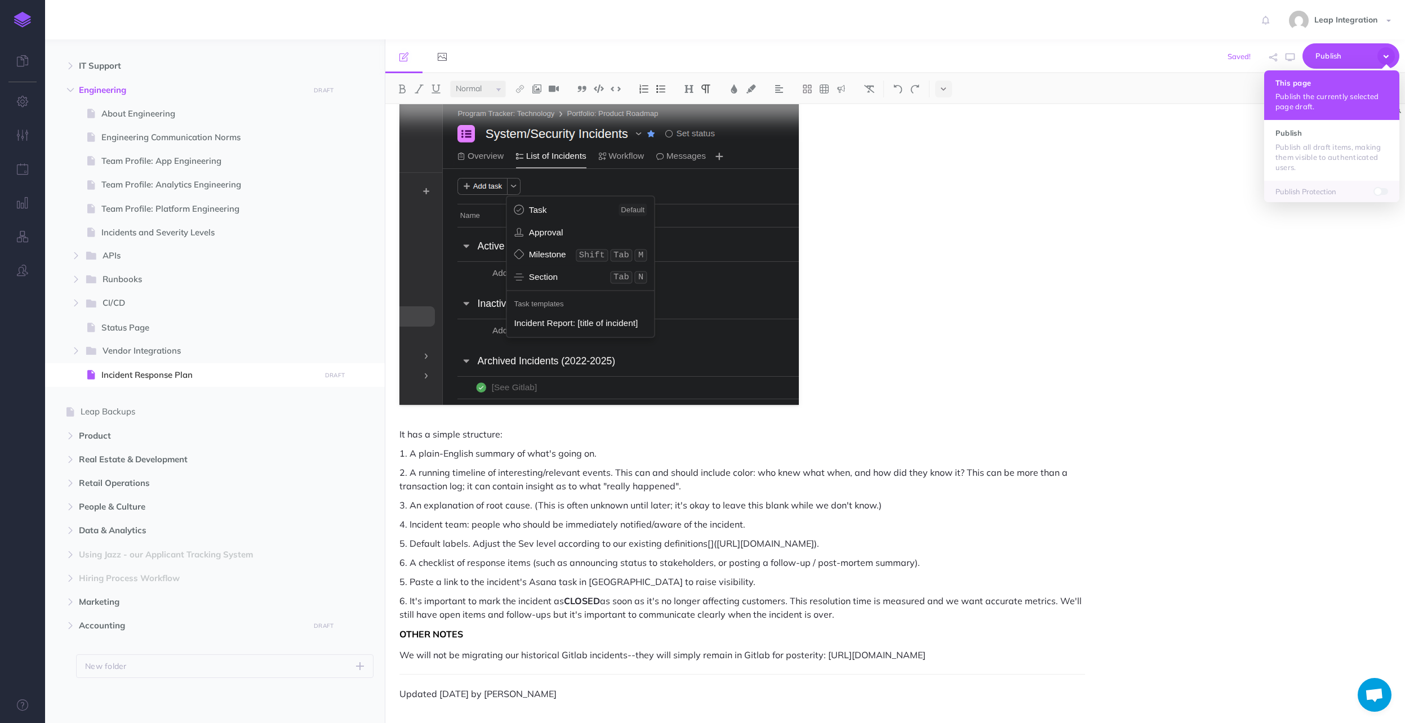
click at [1316, 76] on button "This page Publish the currently selected page draft." at bounding box center [1331, 95] width 135 height 50
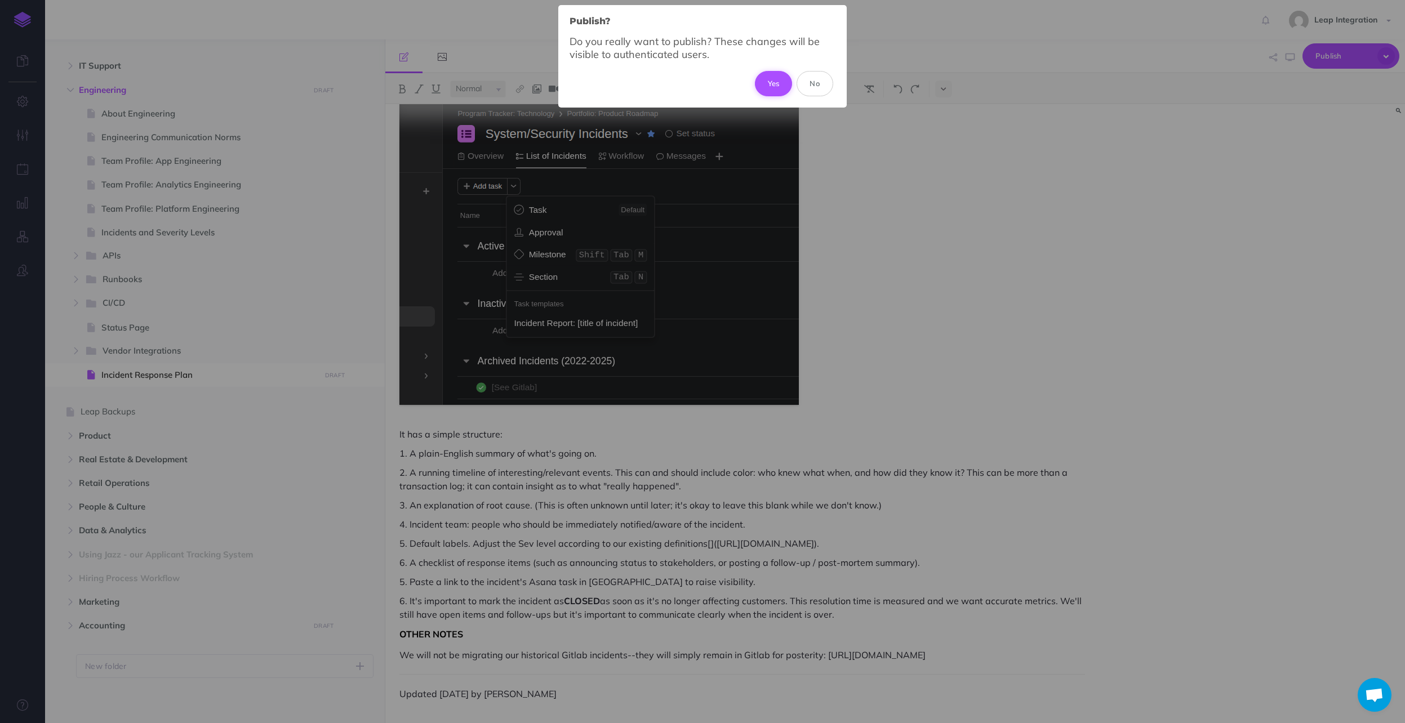
click at [778, 84] on button "Yes" at bounding box center [774, 83] width 38 height 25
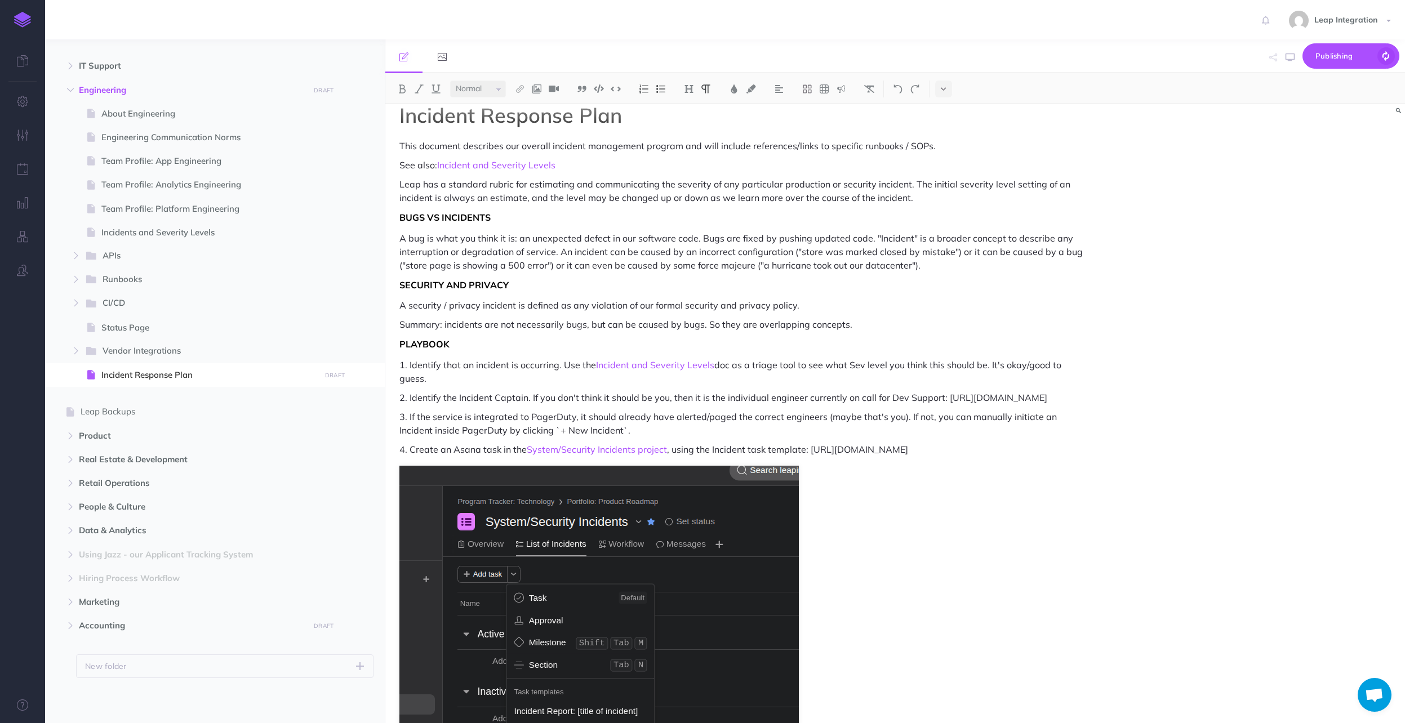
scroll to position [0, 0]
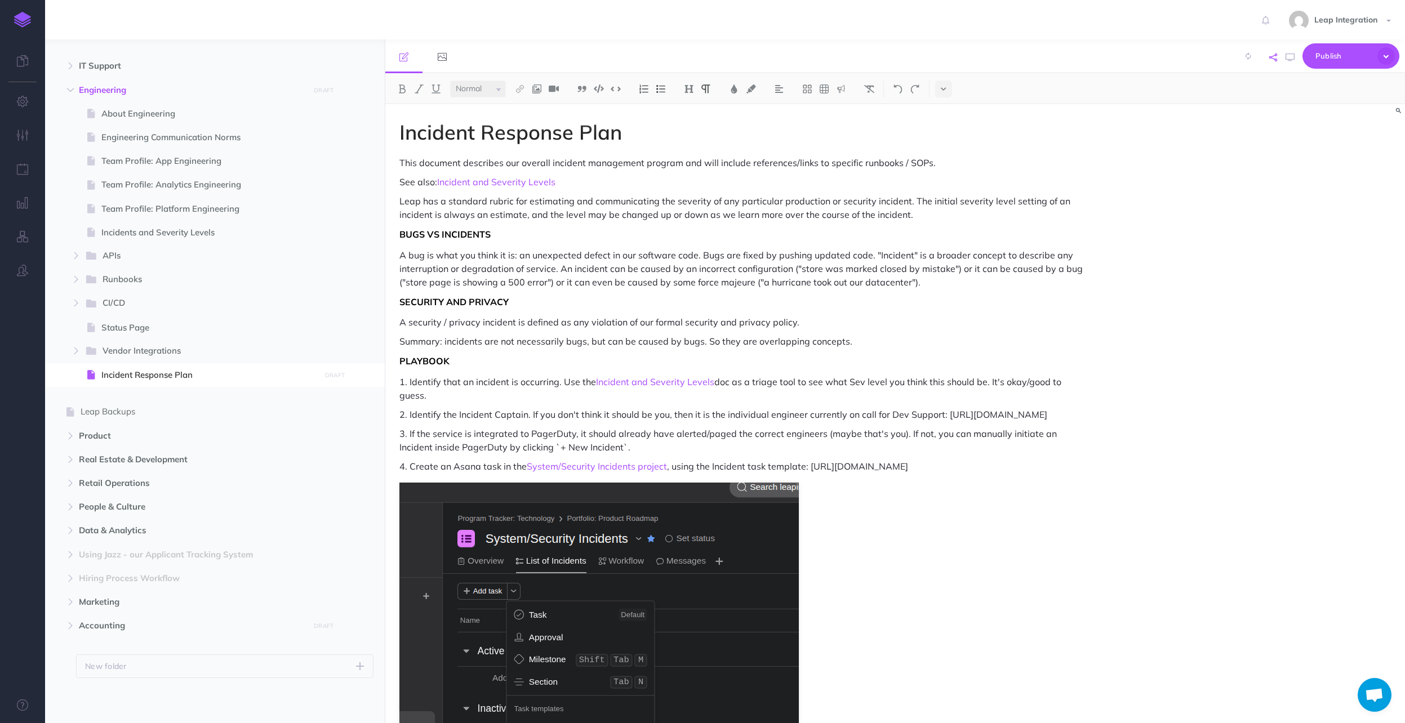
click at [1279, 59] on button "button" at bounding box center [1273, 57] width 14 height 33
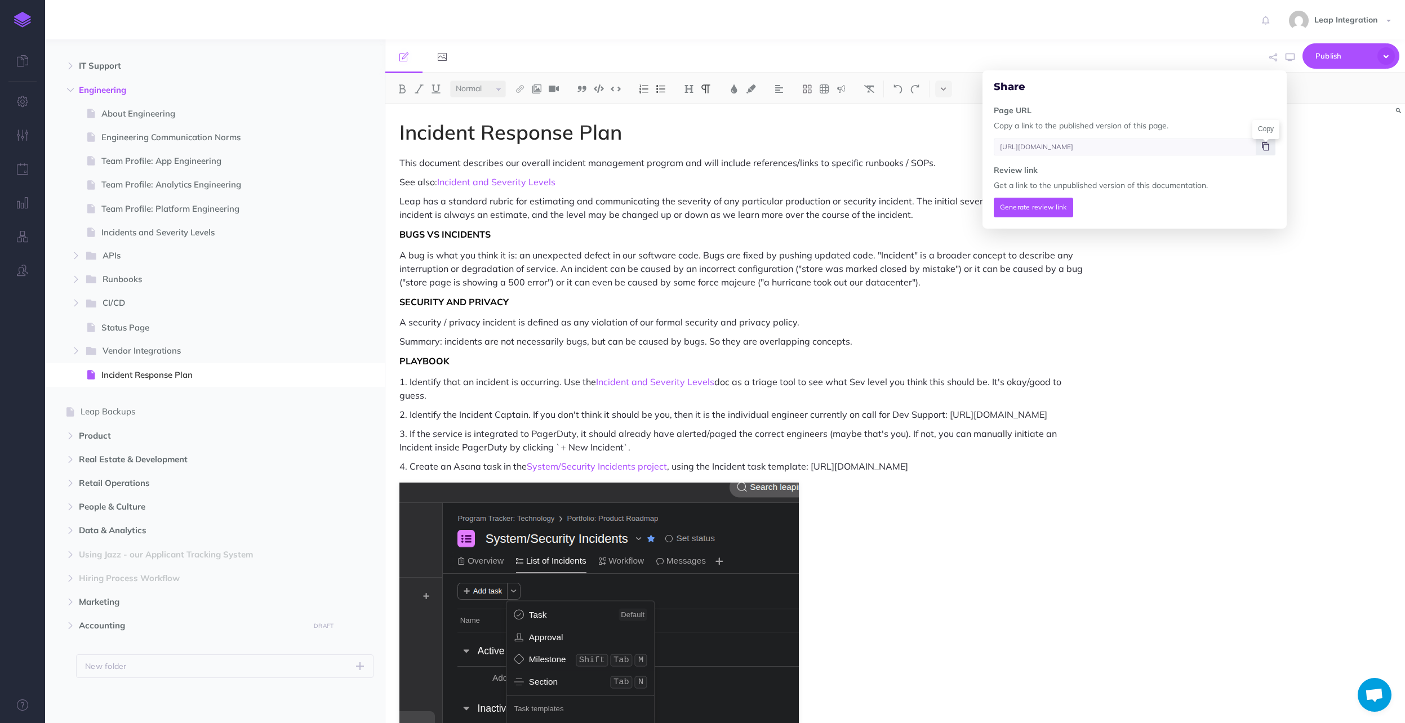
click at [1268, 148] on icon at bounding box center [1265, 146] width 7 height 7
